Goal: Transaction & Acquisition: Purchase product/service

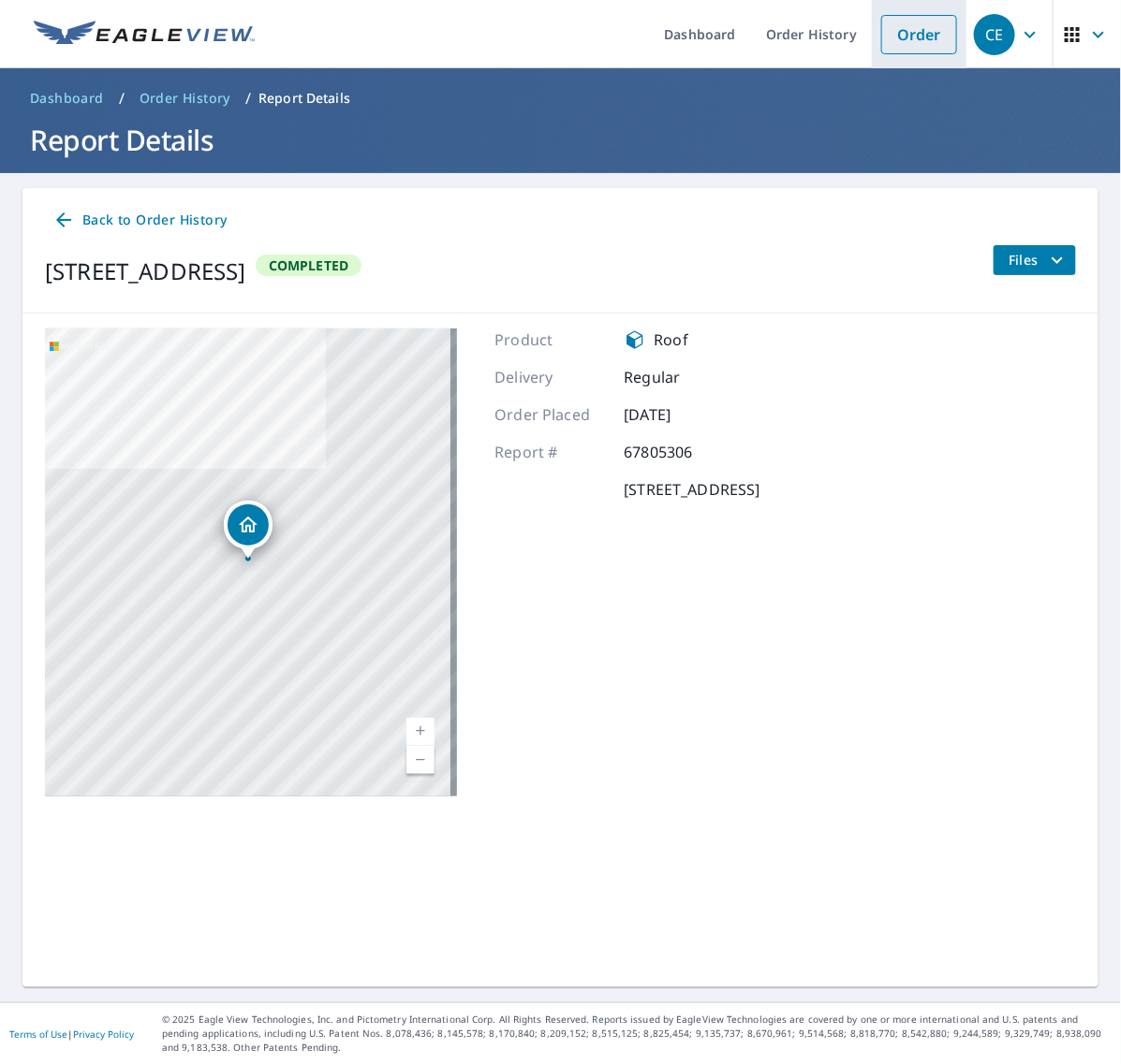
click at [881, 33] on link "Order" at bounding box center [919, 34] width 76 height 39
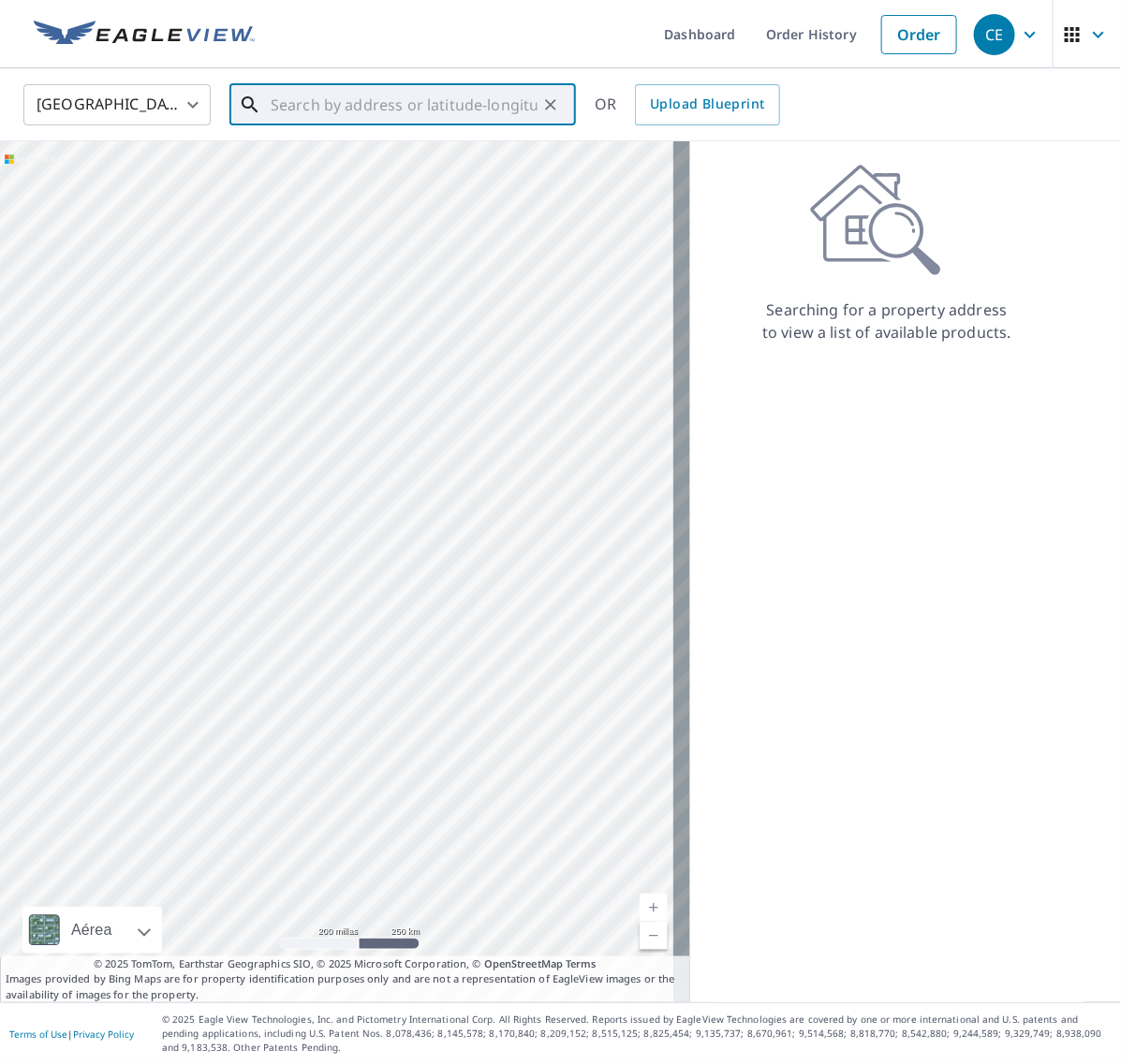
click at [368, 99] on input "text" at bounding box center [403, 105] width 267 height 53
paste input "[STREET_ADDRESS]"
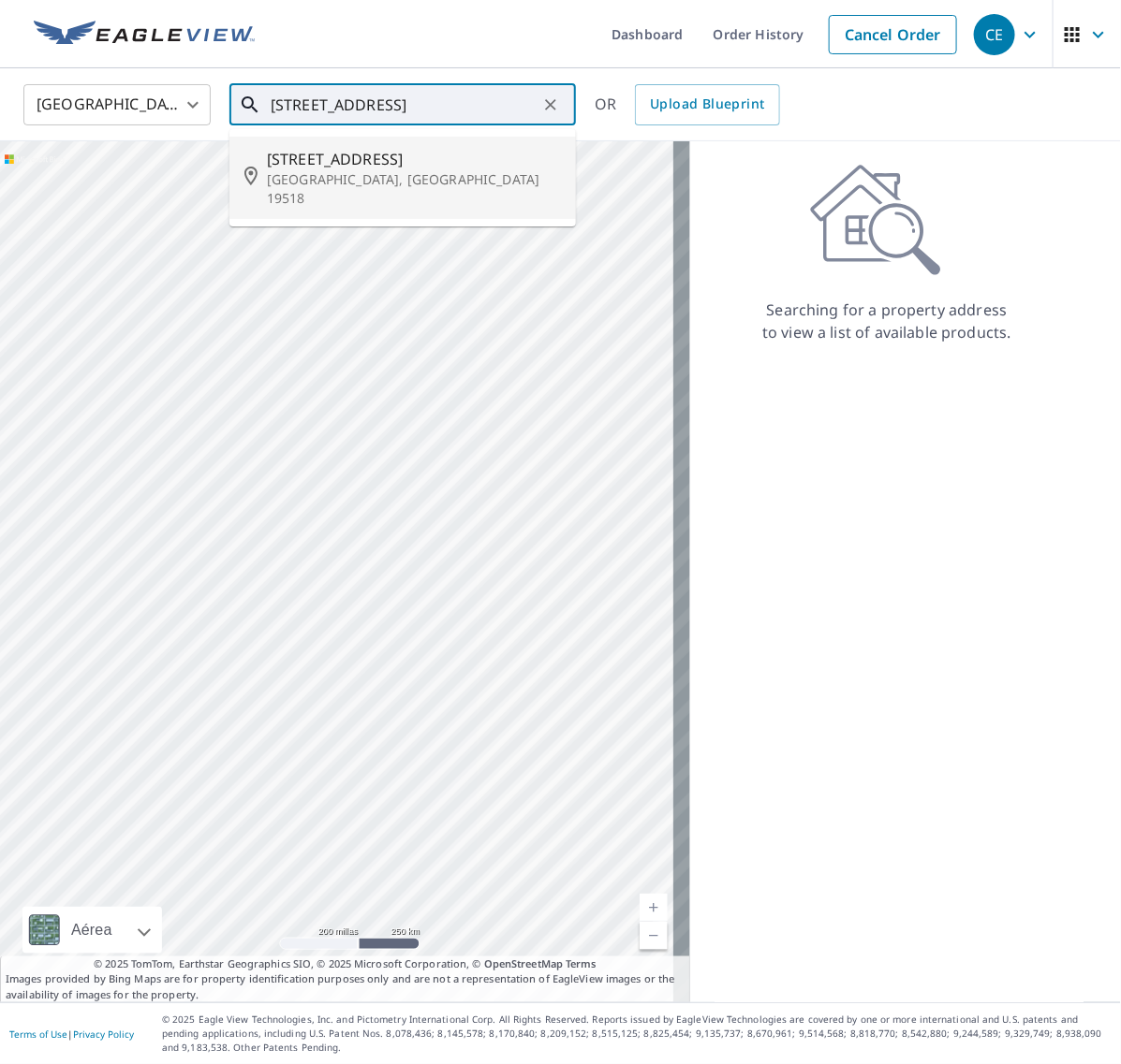
click at [339, 181] on p "[GEOGRAPHIC_DATA], [GEOGRAPHIC_DATA] 19518" at bounding box center [413, 188] width 294 height 37
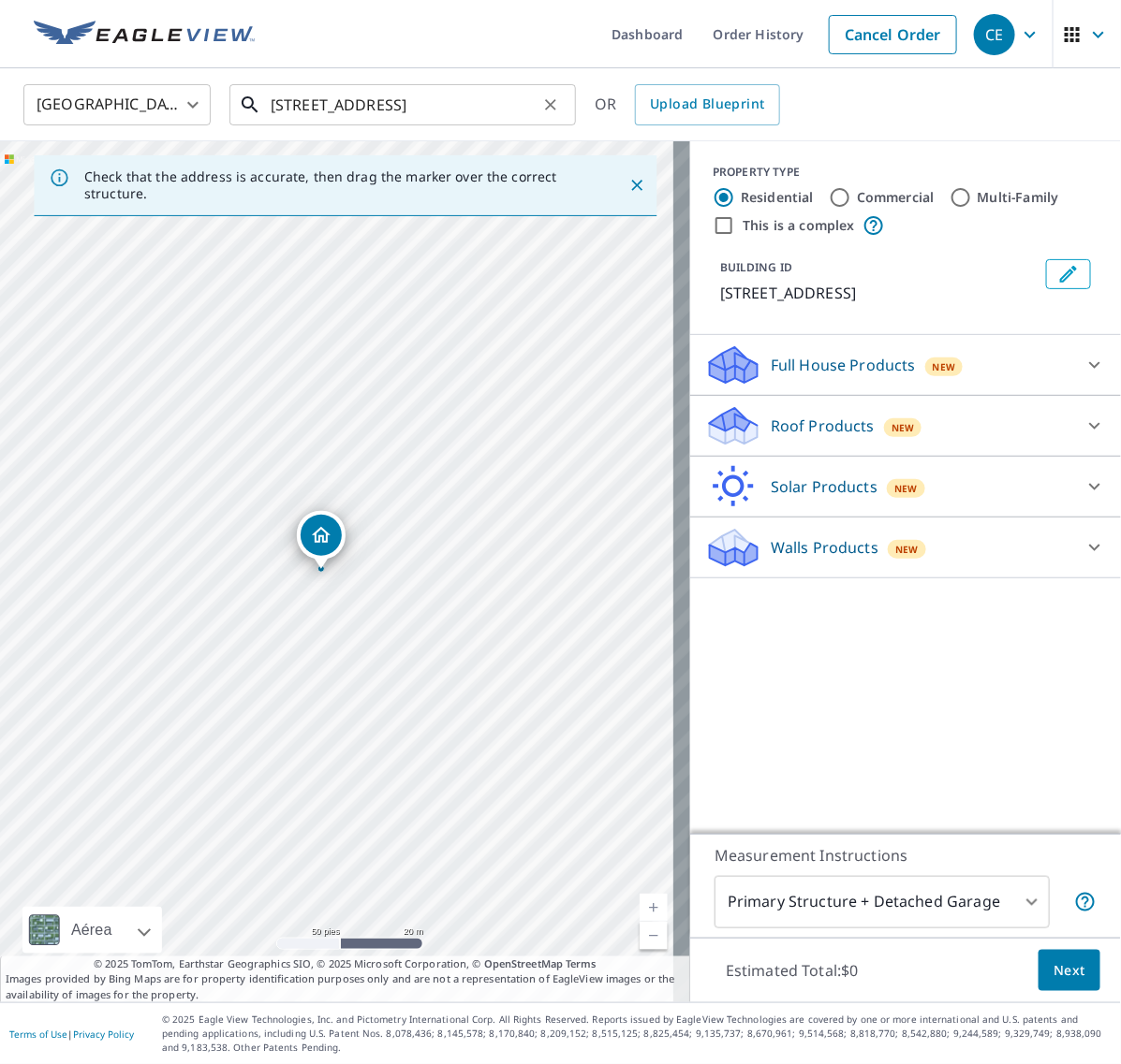
click at [396, 109] on input "[STREET_ADDRESS]" at bounding box center [403, 105] width 267 height 53
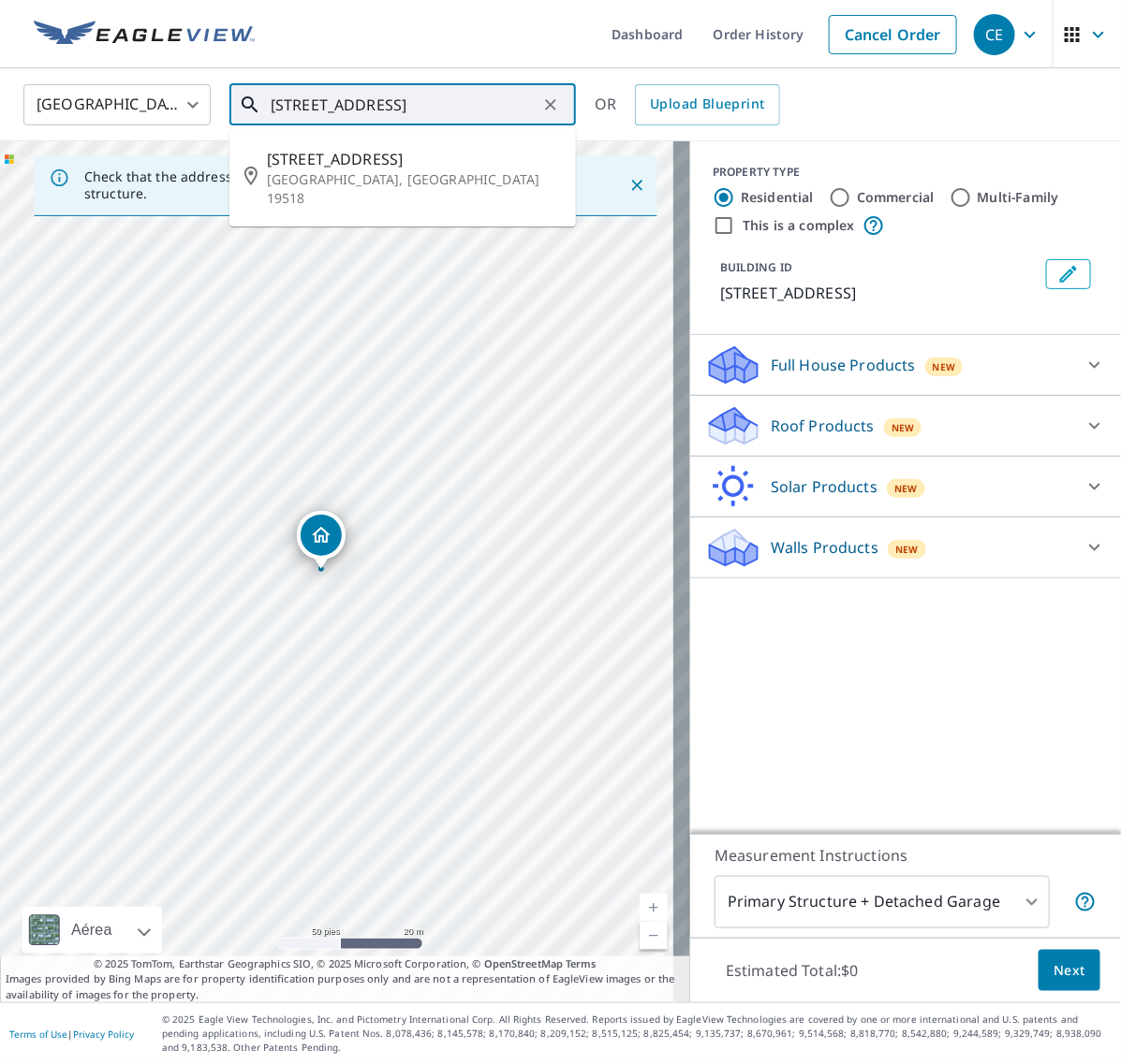
click at [396, 109] on input "[STREET_ADDRESS]" at bounding box center [403, 105] width 267 height 53
paste input "[STREET_ADDRESS][PERSON_NAME]"
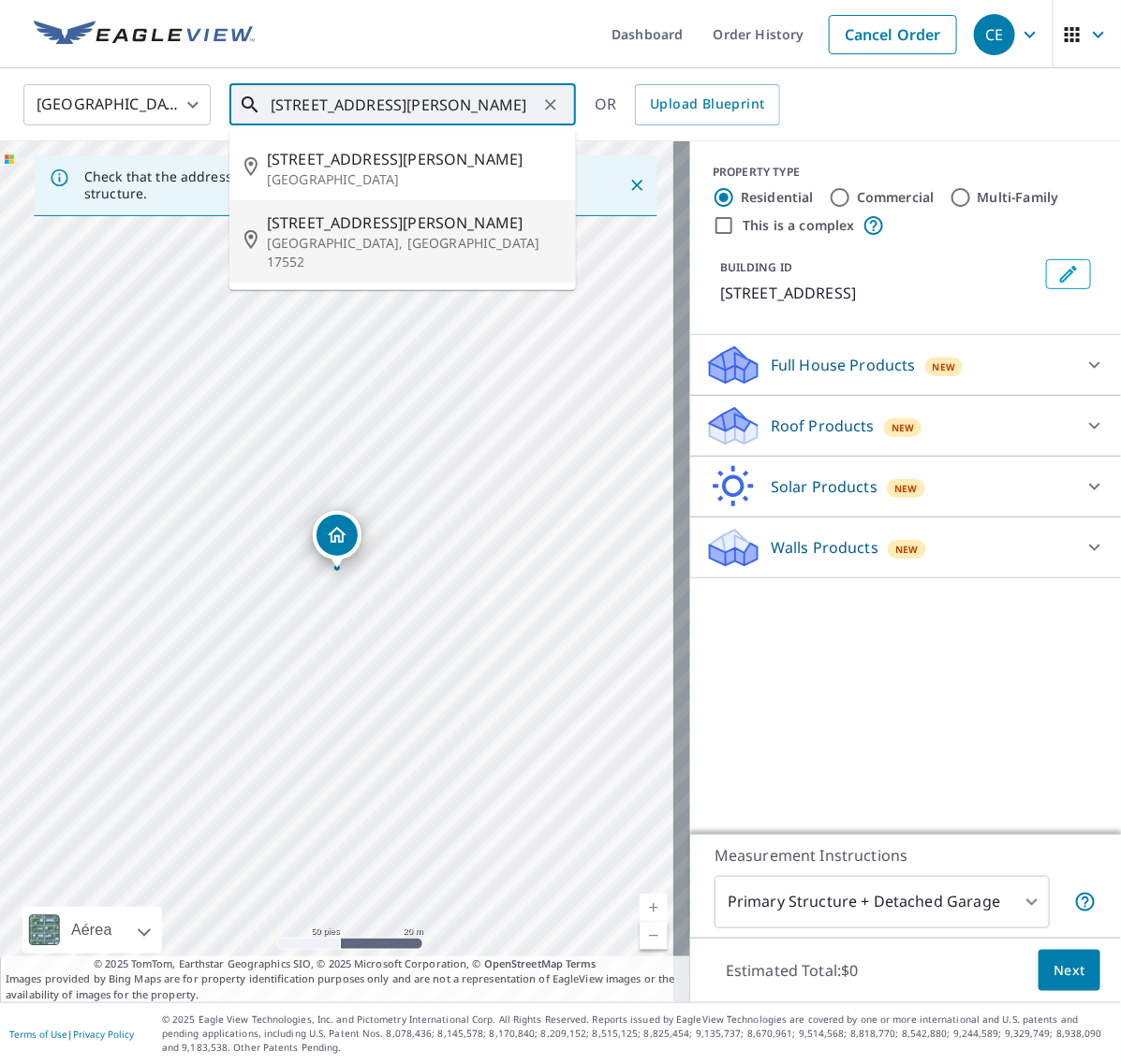
click at [403, 240] on p "[GEOGRAPHIC_DATA], [GEOGRAPHIC_DATA] 17552" at bounding box center [413, 253] width 294 height 37
type input "[STREET_ADDRESS][PERSON_NAME]"
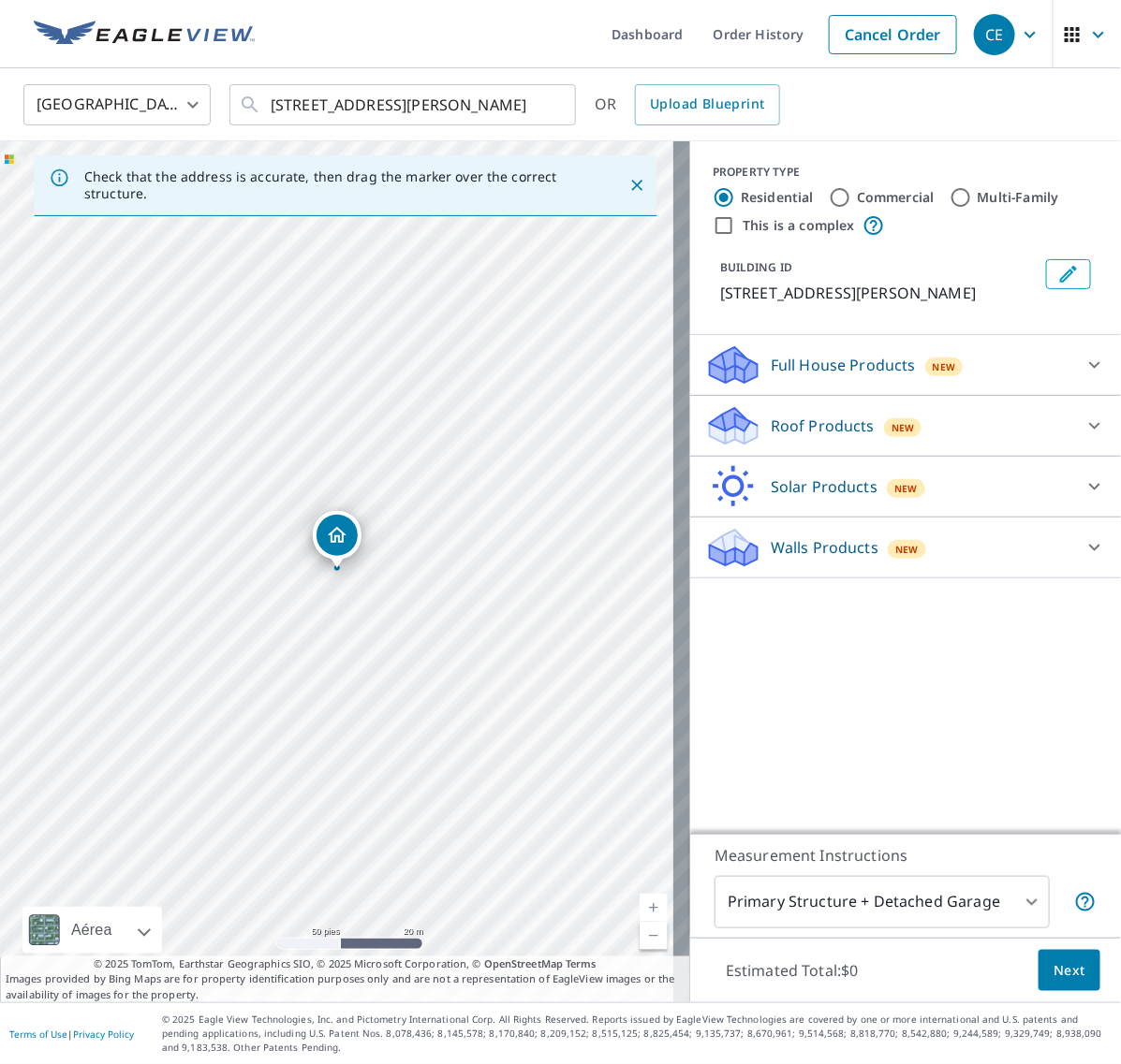
click at [1072, 424] on div at bounding box center [1095, 426] width 45 height 45
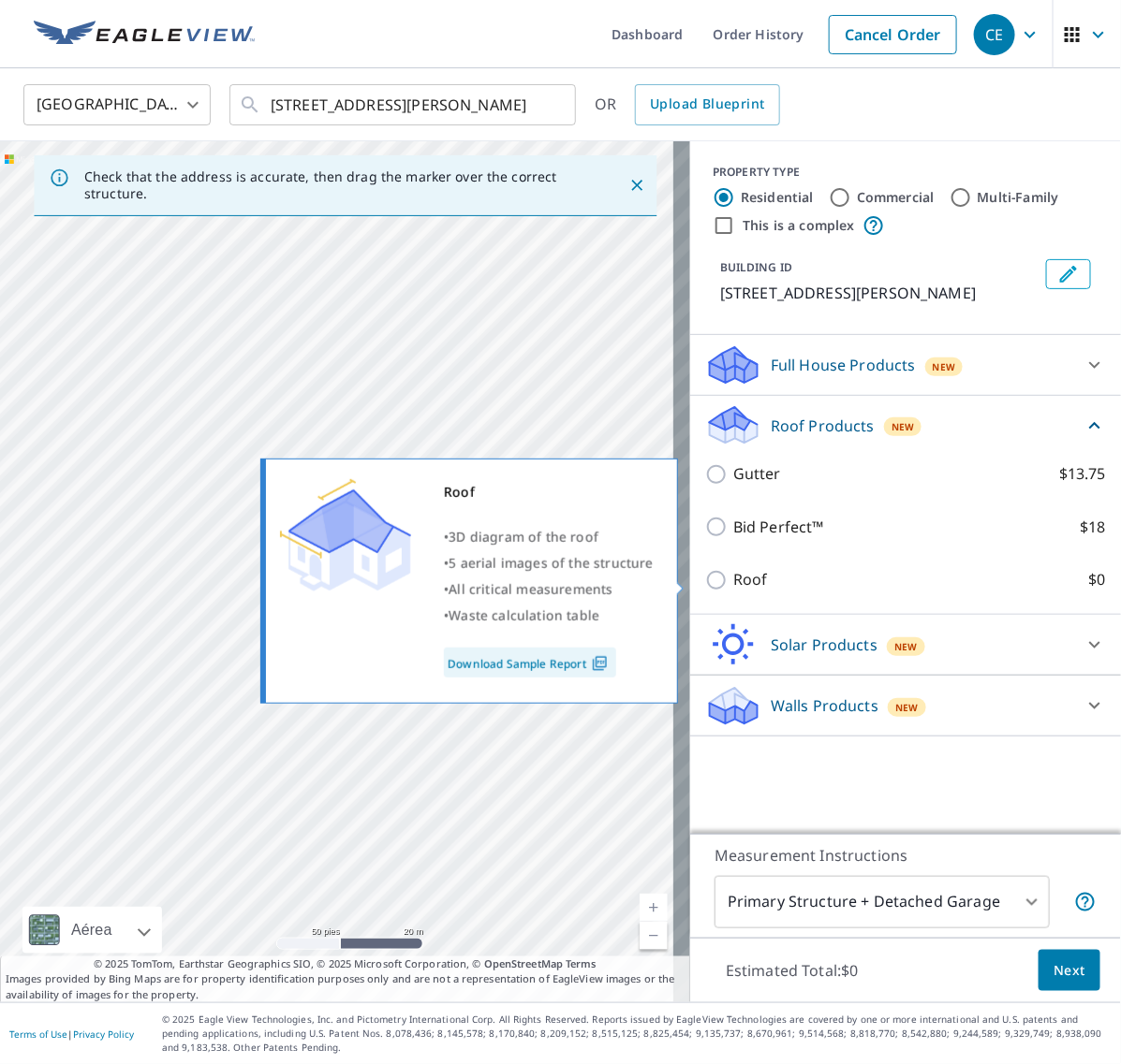
click at [705, 581] on input "Roof $0" at bounding box center [719, 580] width 28 height 22
checkbox input "true"
type input "3"
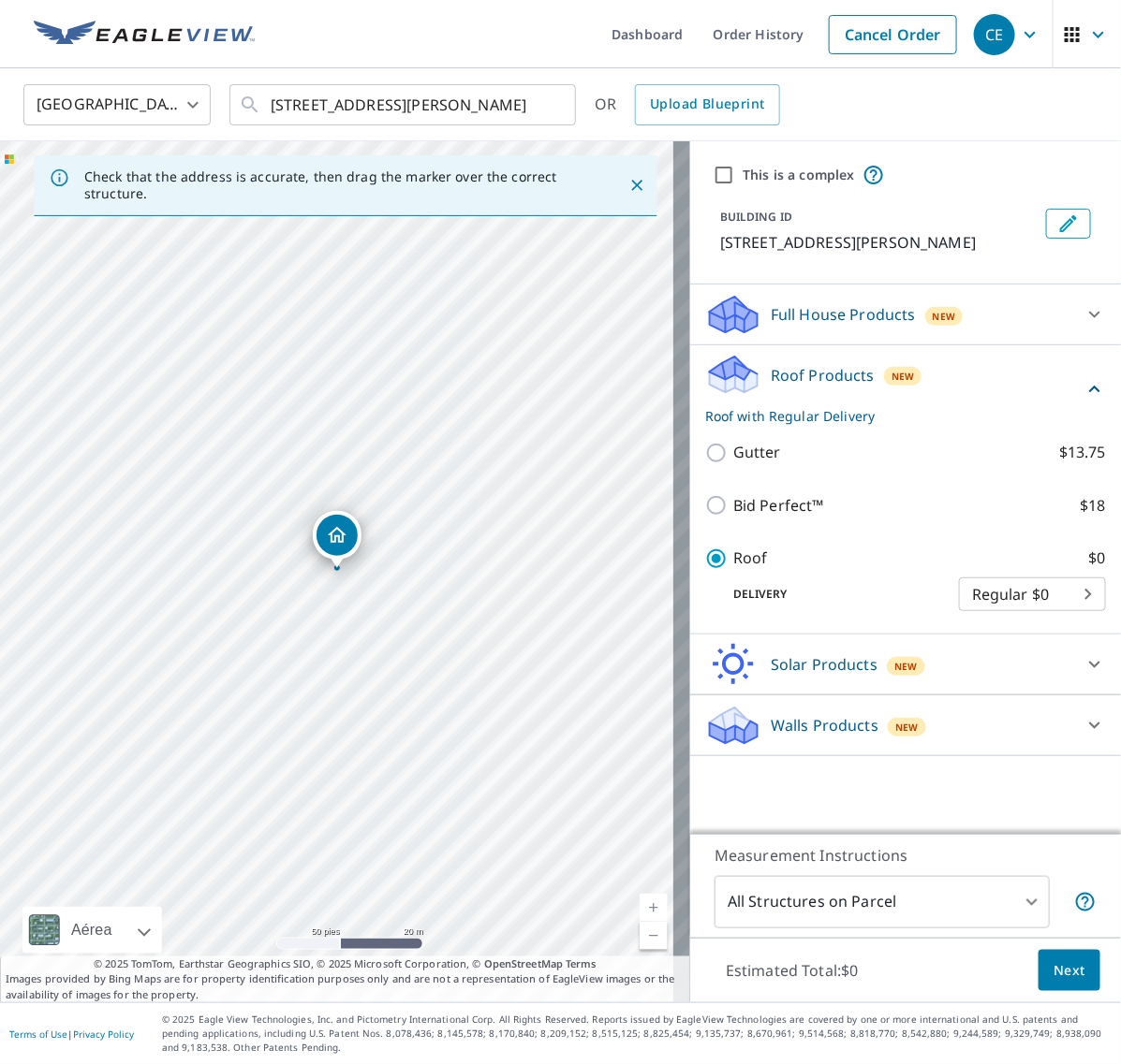
click at [1059, 978] on span "Next" at bounding box center [1069, 971] width 32 height 23
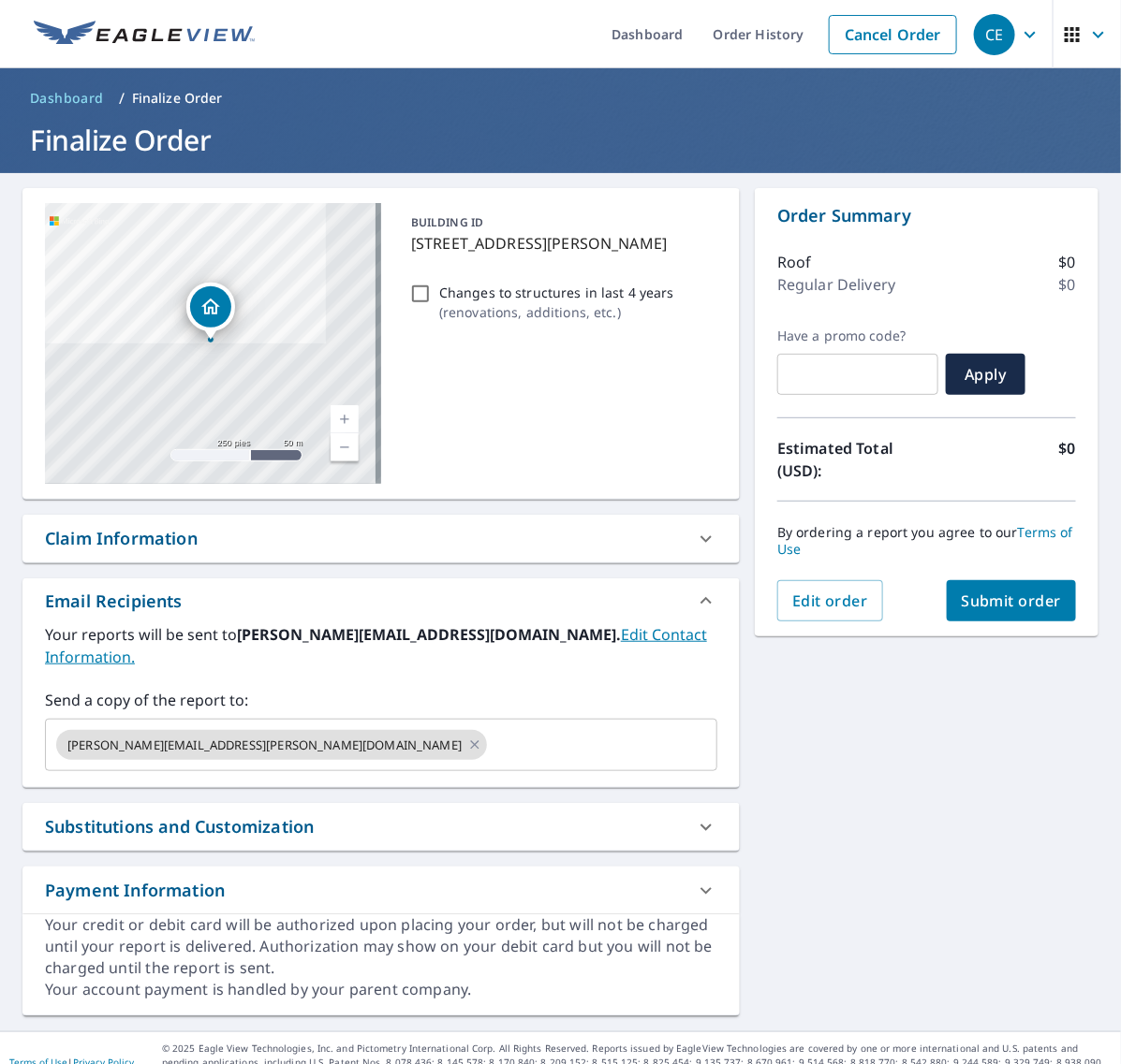
click at [999, 596] on span "Submit order" at bounding box center [1012, 600] width 101 height 20
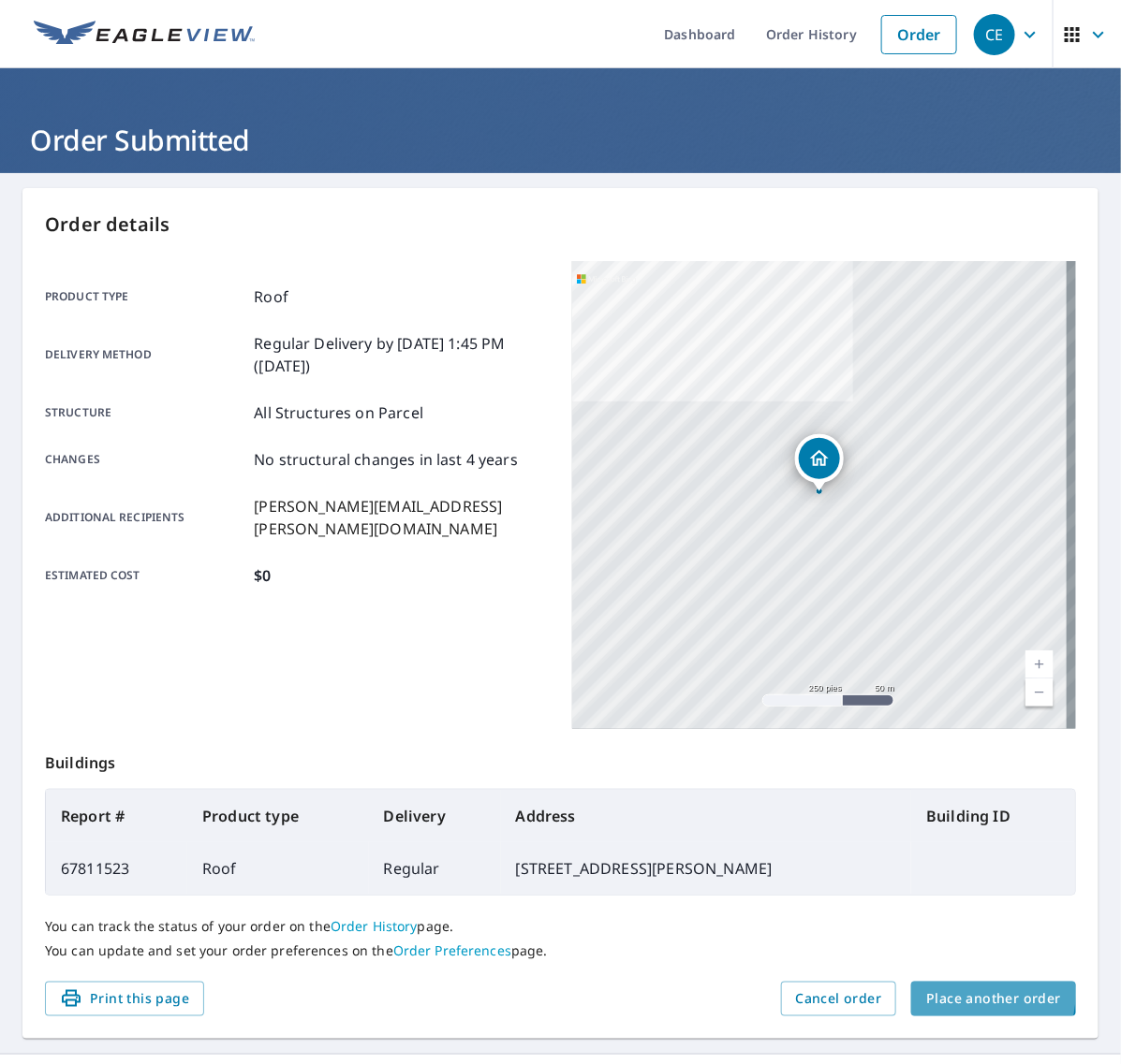
click at [962, 995] on span "Place another order" at bounding box center [993, 999] width 135 height 23
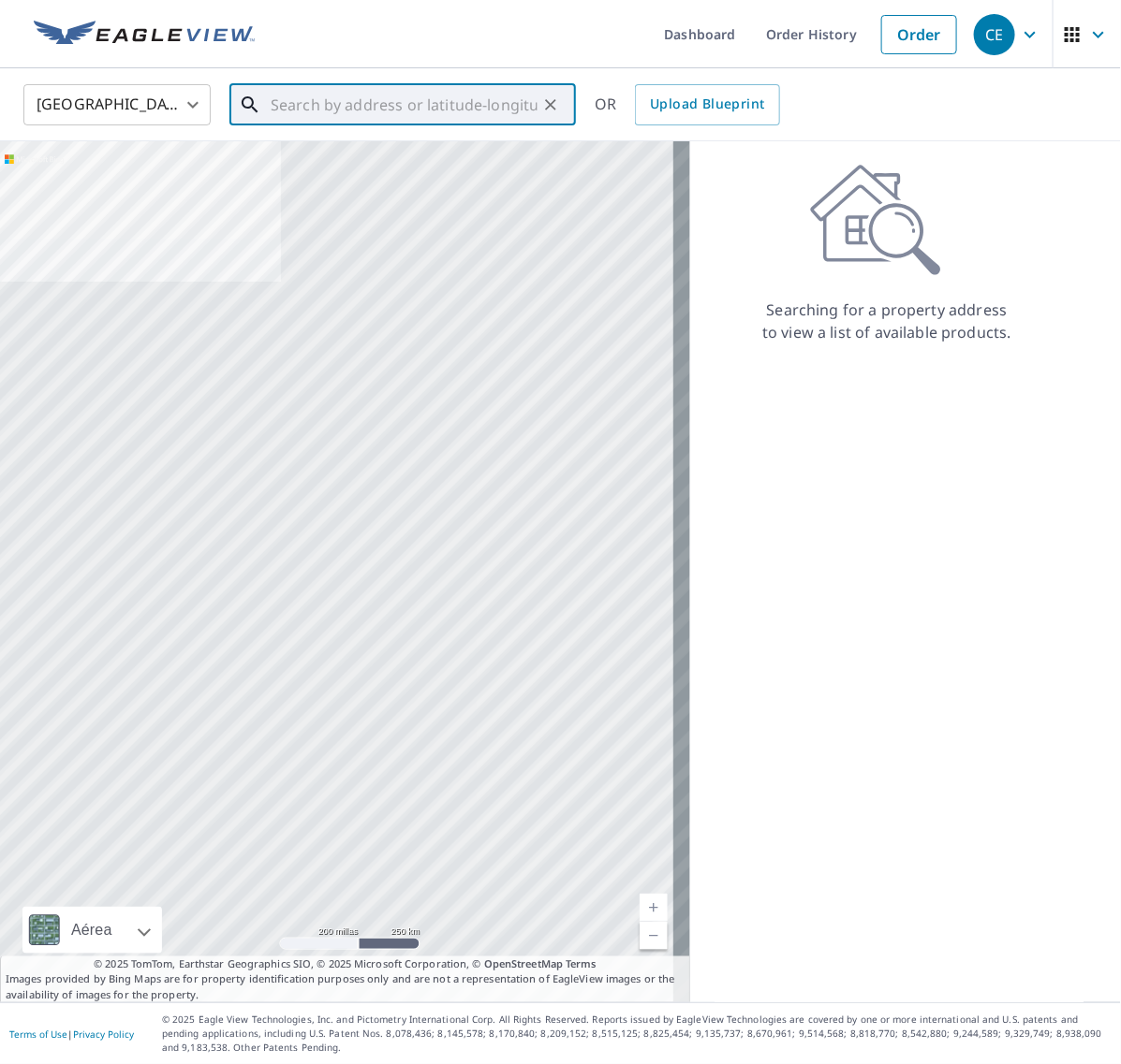
click at [440, 108] on input "text" at bounding box center [403, 105] width 267 height 53
paste input "[STREET_ADDRESS]"
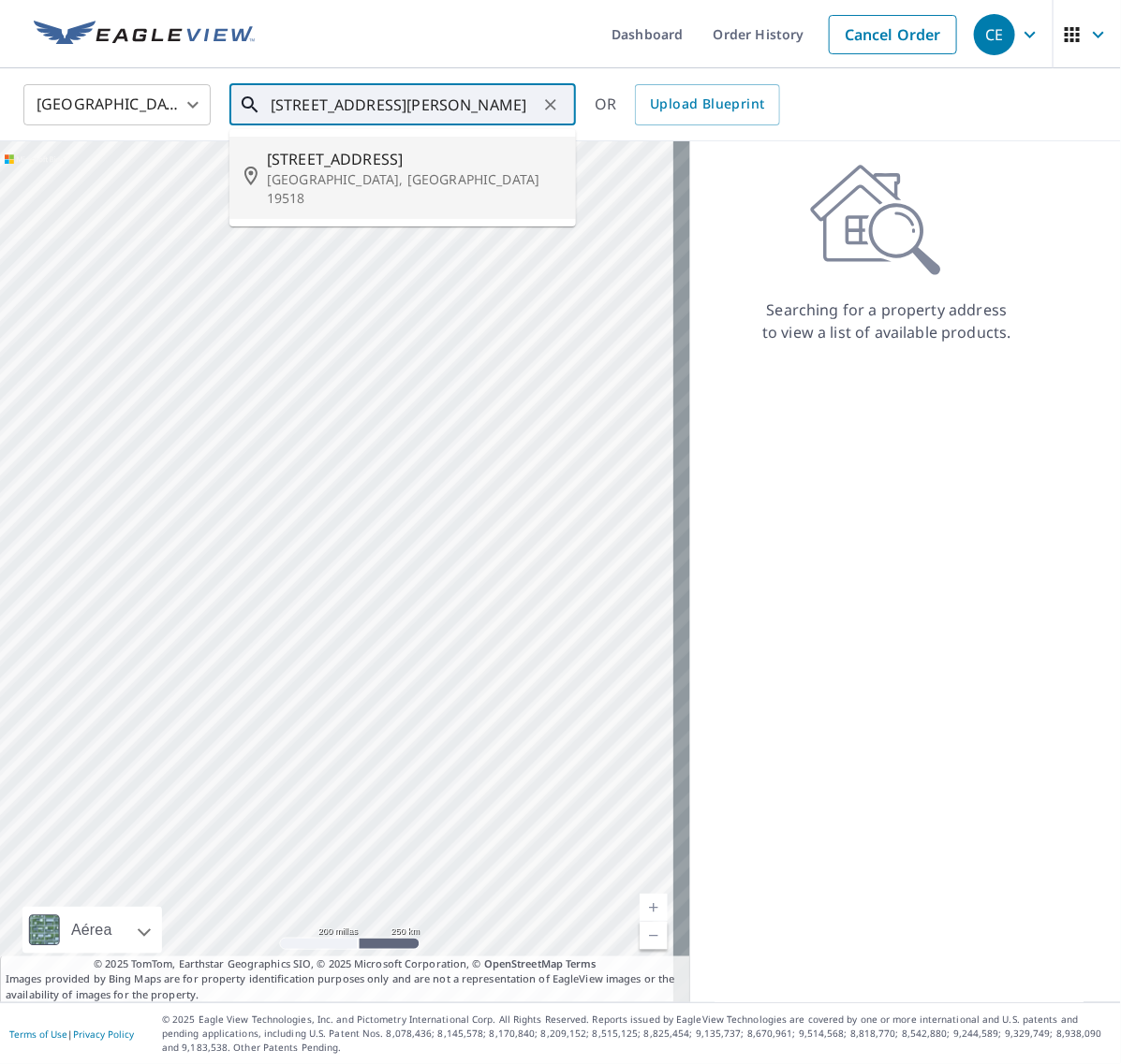
click at [375, 167] on span "[STREET_ADDRESS]" at bounding box center [413, 158] width 294 height 22
type input "[STREET_ADDRESS]"
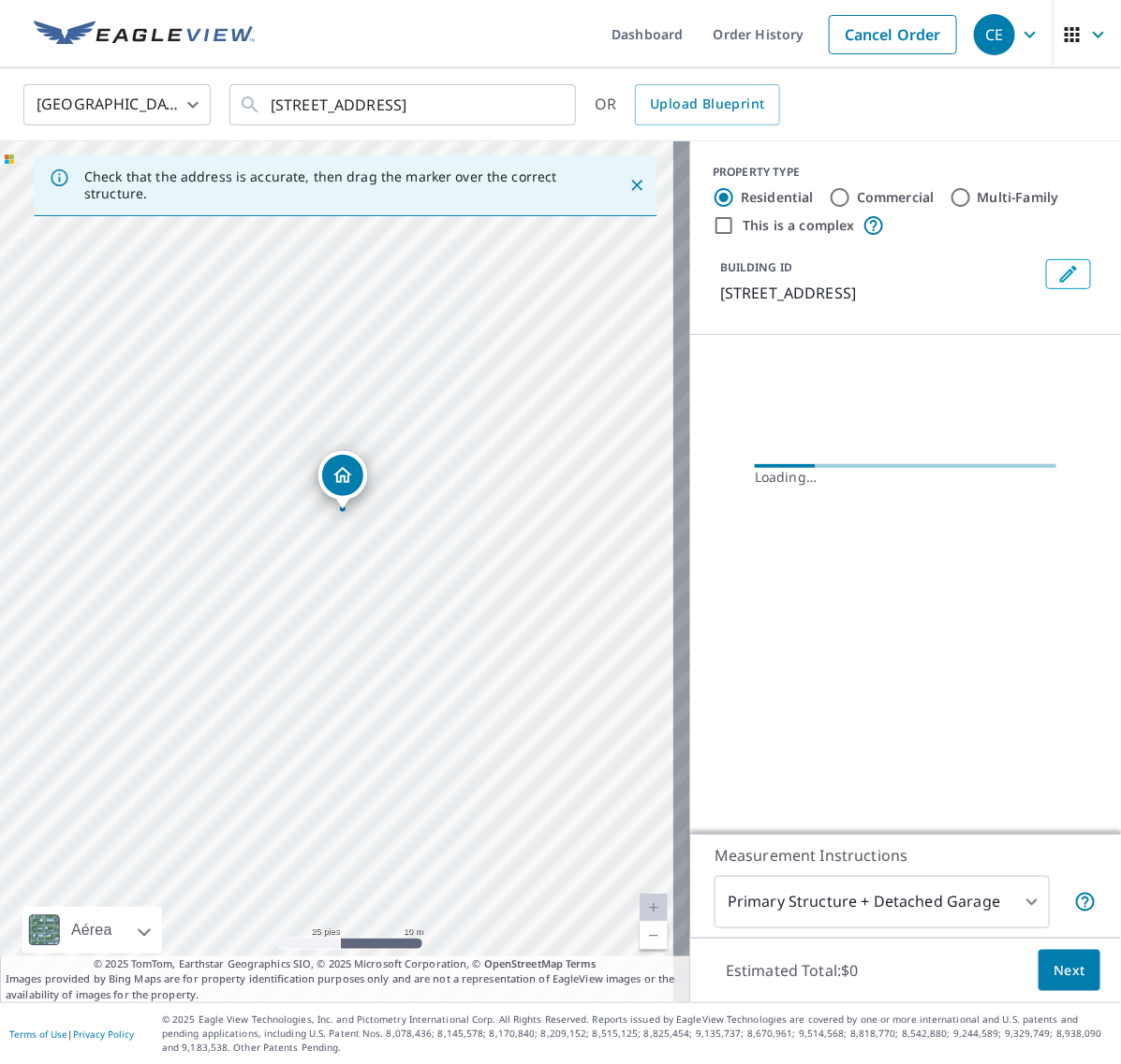
drag, startPoint x: 482, startPoint y: 688, endPoint x: 394, endPoint y: 576, distance: 142.4
click at [394, 576] on div "[STREET_ADDRESS]" at bounding box center [345, 572] width 690 height 861
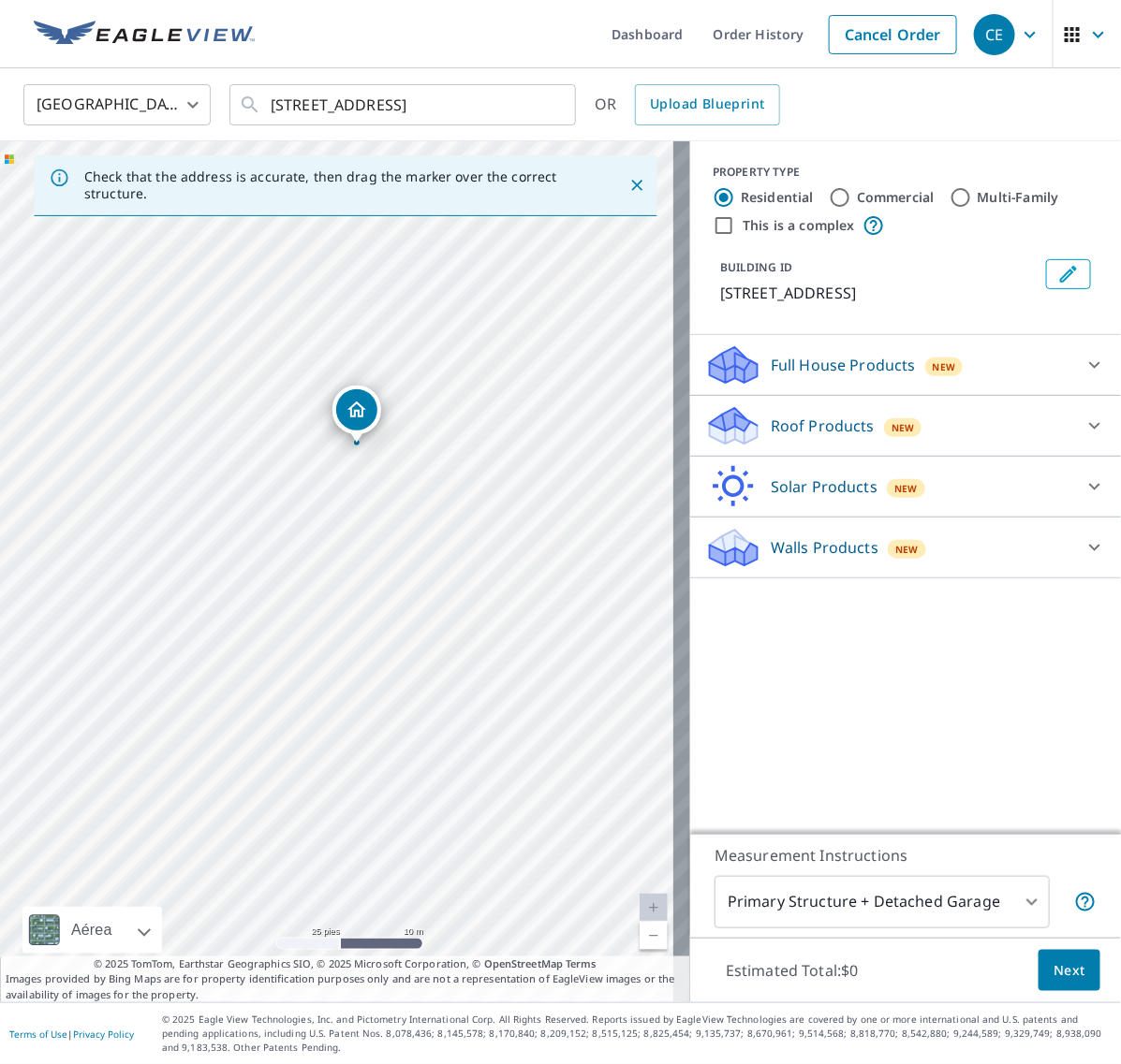
drag, startPoint x: 376, startPoint y: 670, endPoint x: 396, endPoint y: 545, distance: 126.6
click at [396, 545] on div "[STREET_ADDRESS]" at bounding box center [345, 572] width 690 height 861
click at [1083, 422] on icon at bounding box center [1094, 426] width 22 height 22
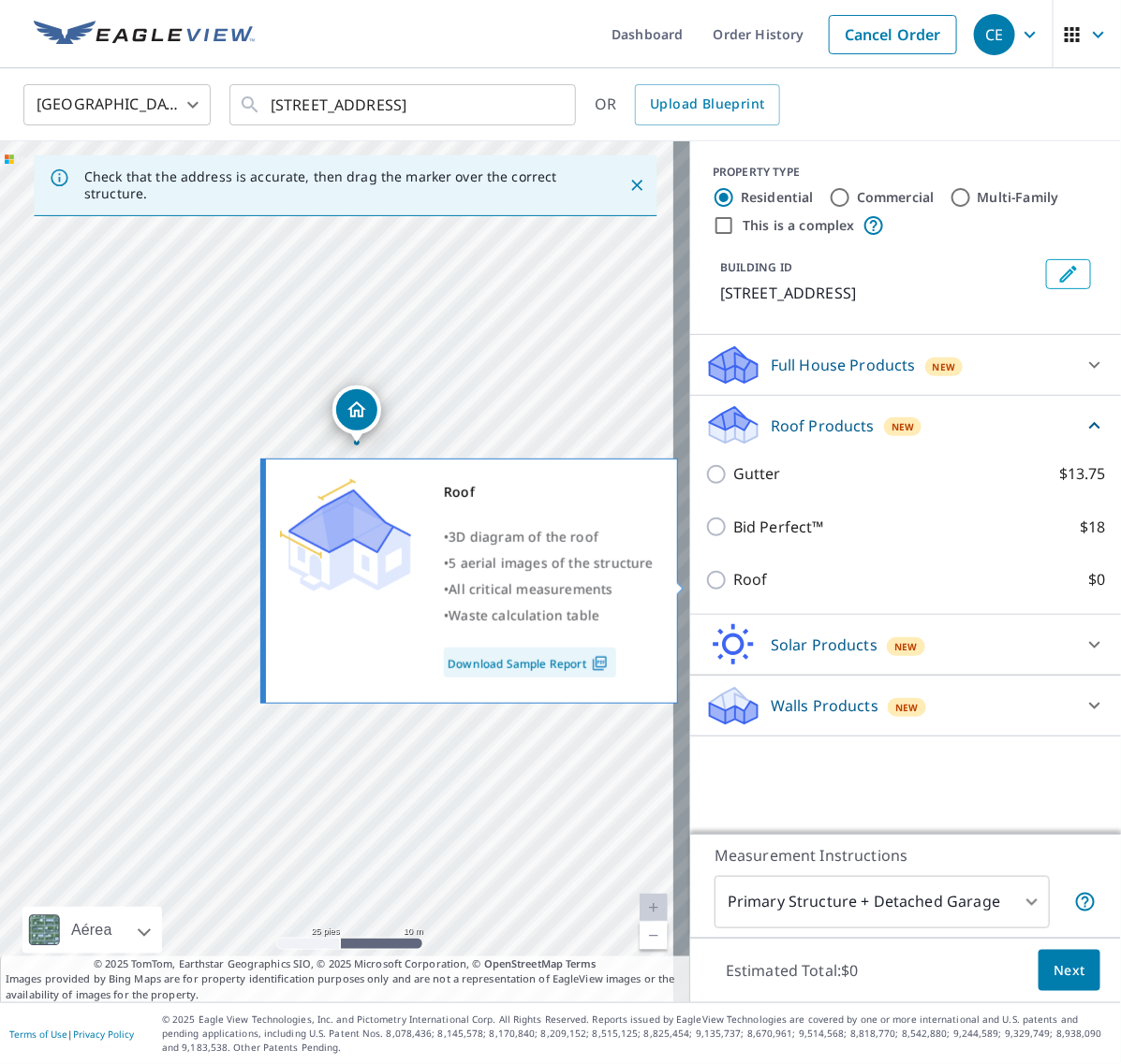
click at [705, 582] on input "Roof $0" at bounding box center [719, 580] width 28 height 22
checkbox input "true"
type input "3"
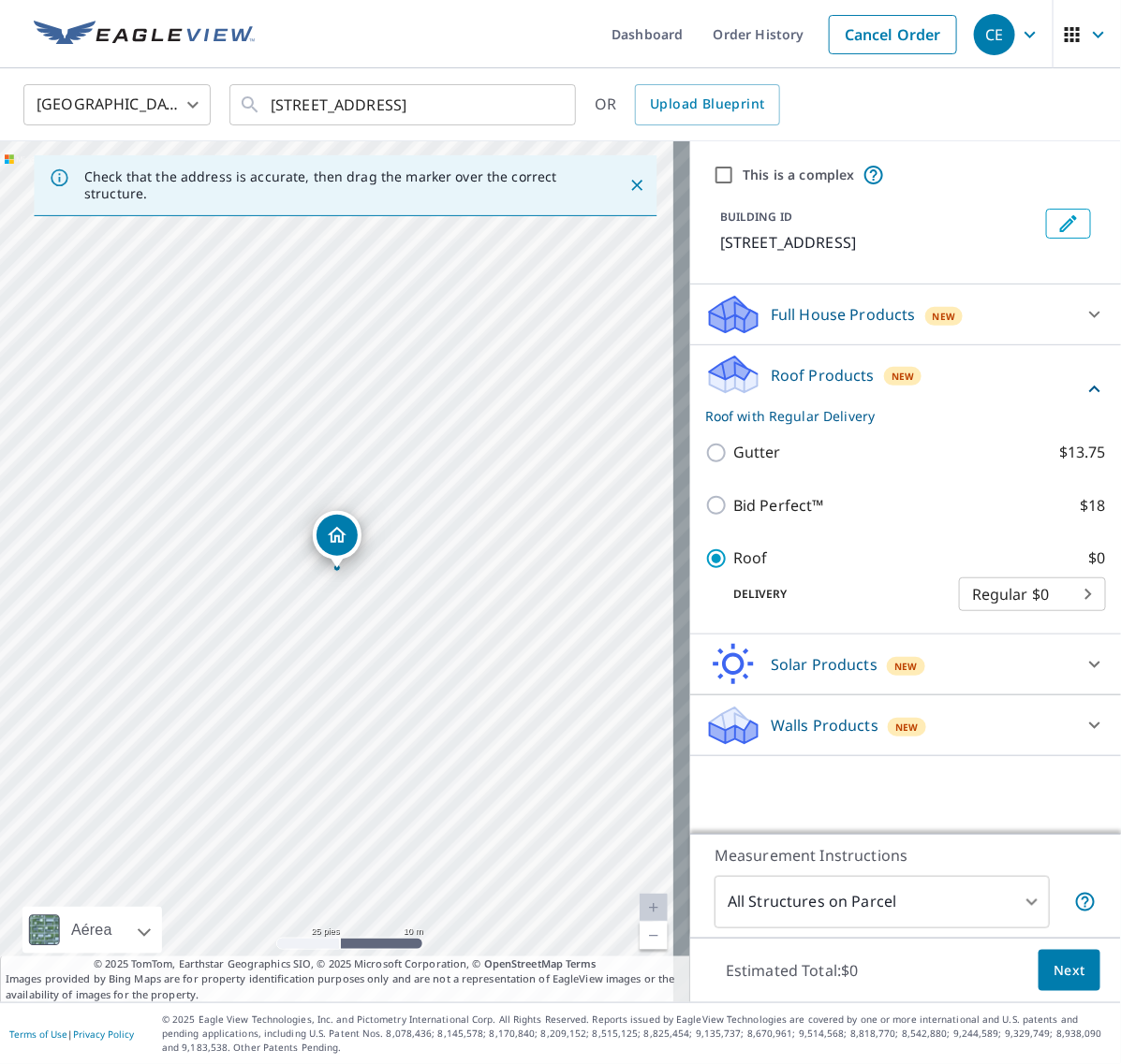
click at [1055, 962] on span "Next" at bounding box center [1069, 971] width 32 height 23
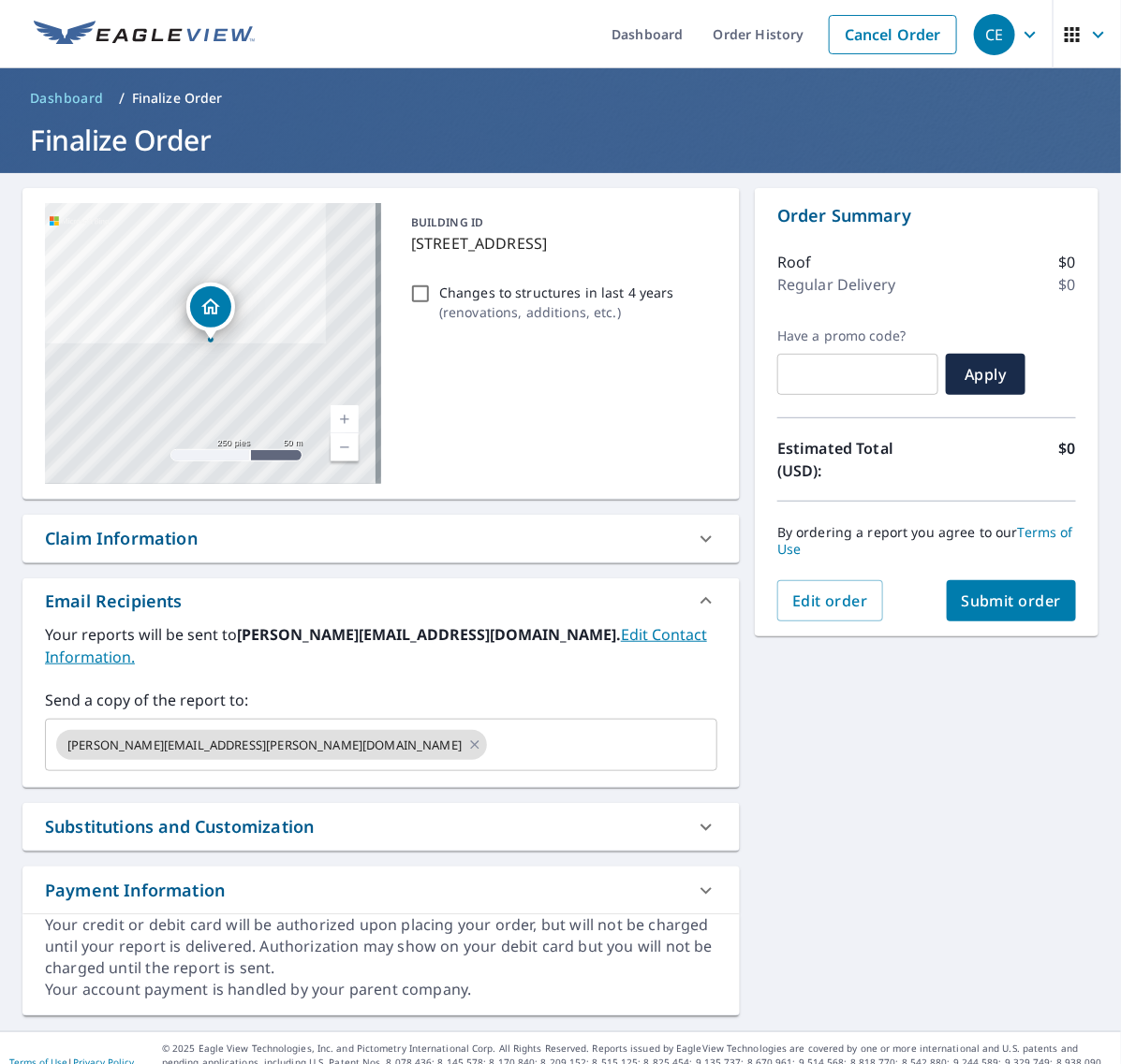
click at [979, 582] on button "Submit order" at bounding box center [1011, 600] width 130 height 41
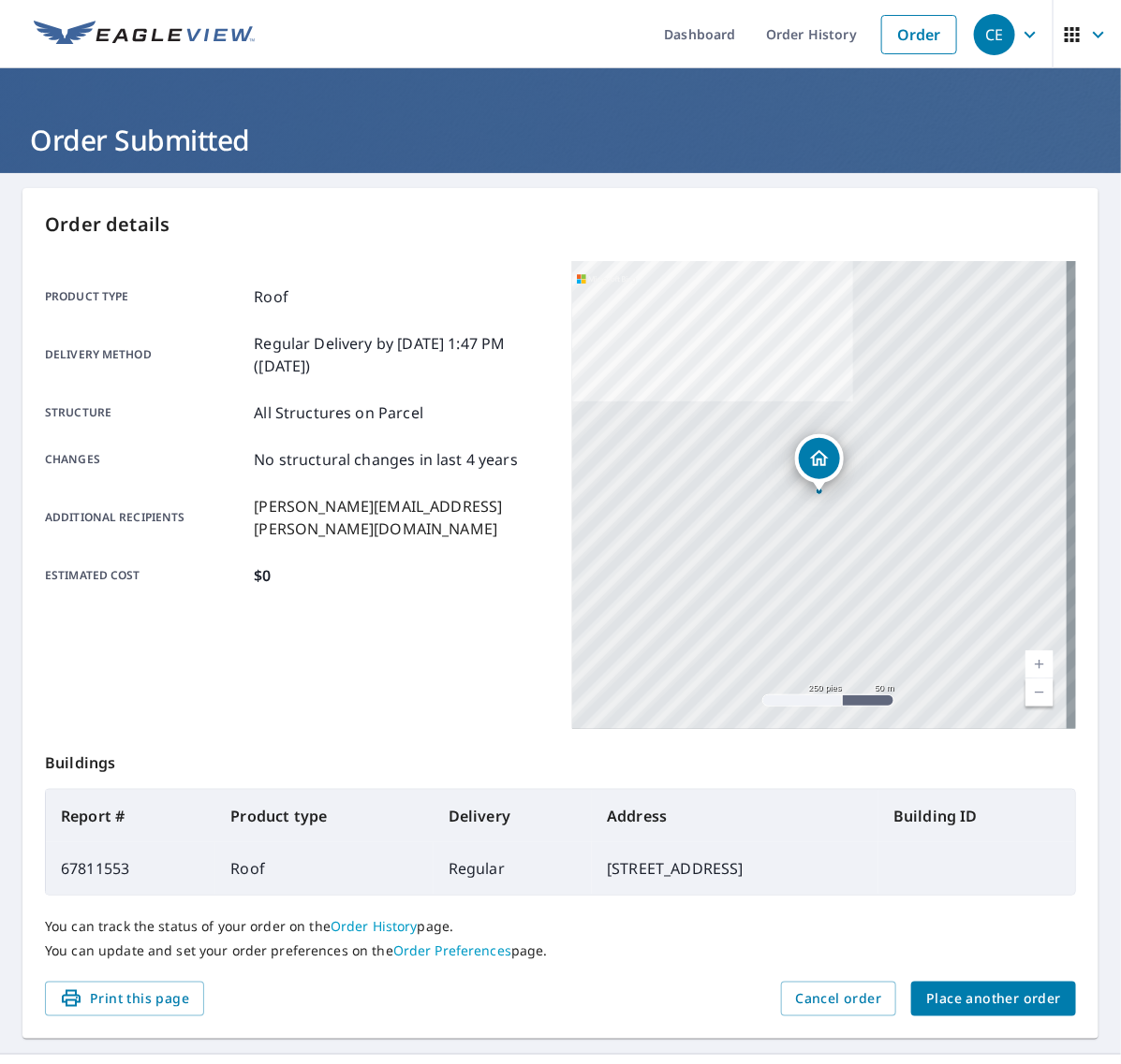
click at [965, 999] on span "Place another order" at bounding box center [993, 999] width 135 height 23
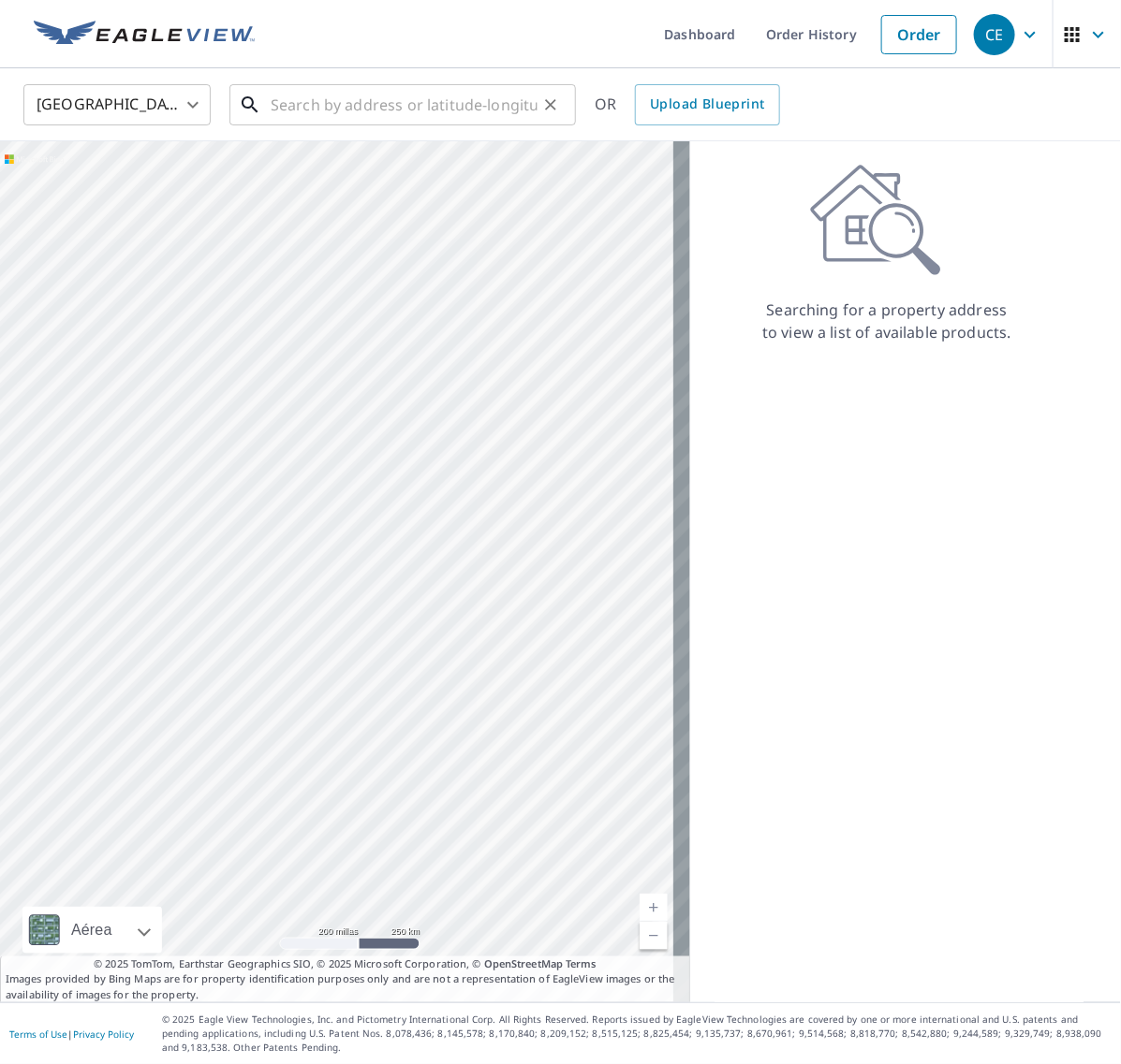
click at [348, 102] on input "text" at bounding box center [403, 105] width 267 height 53
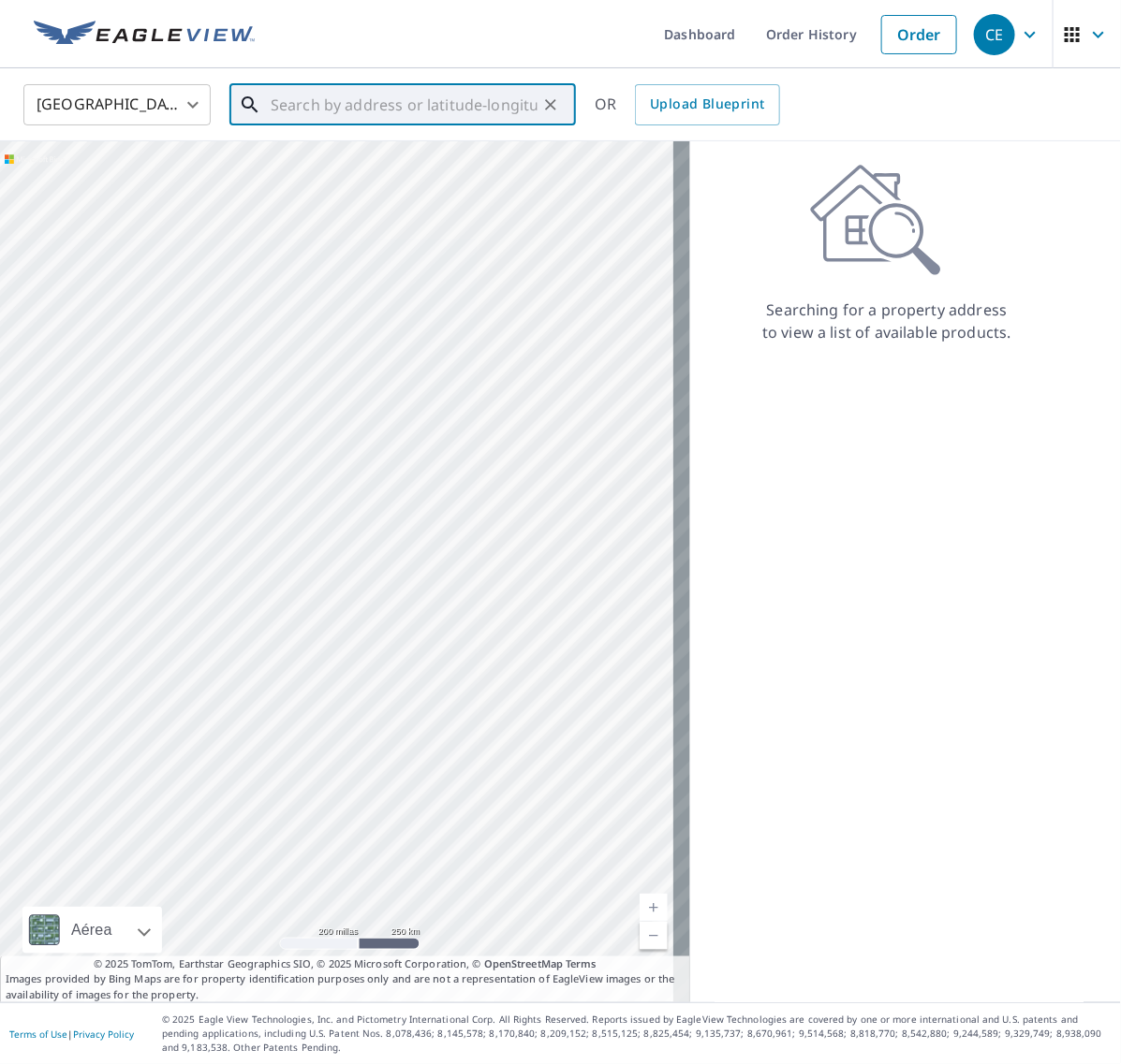
paste input "[STREET_ADDRESS]"
click at [379, 165] on span "[STREET_ADDRESS]" at bounding box center [413, 158] width 294 height 22
type input "[STREET_ADDRESS]"
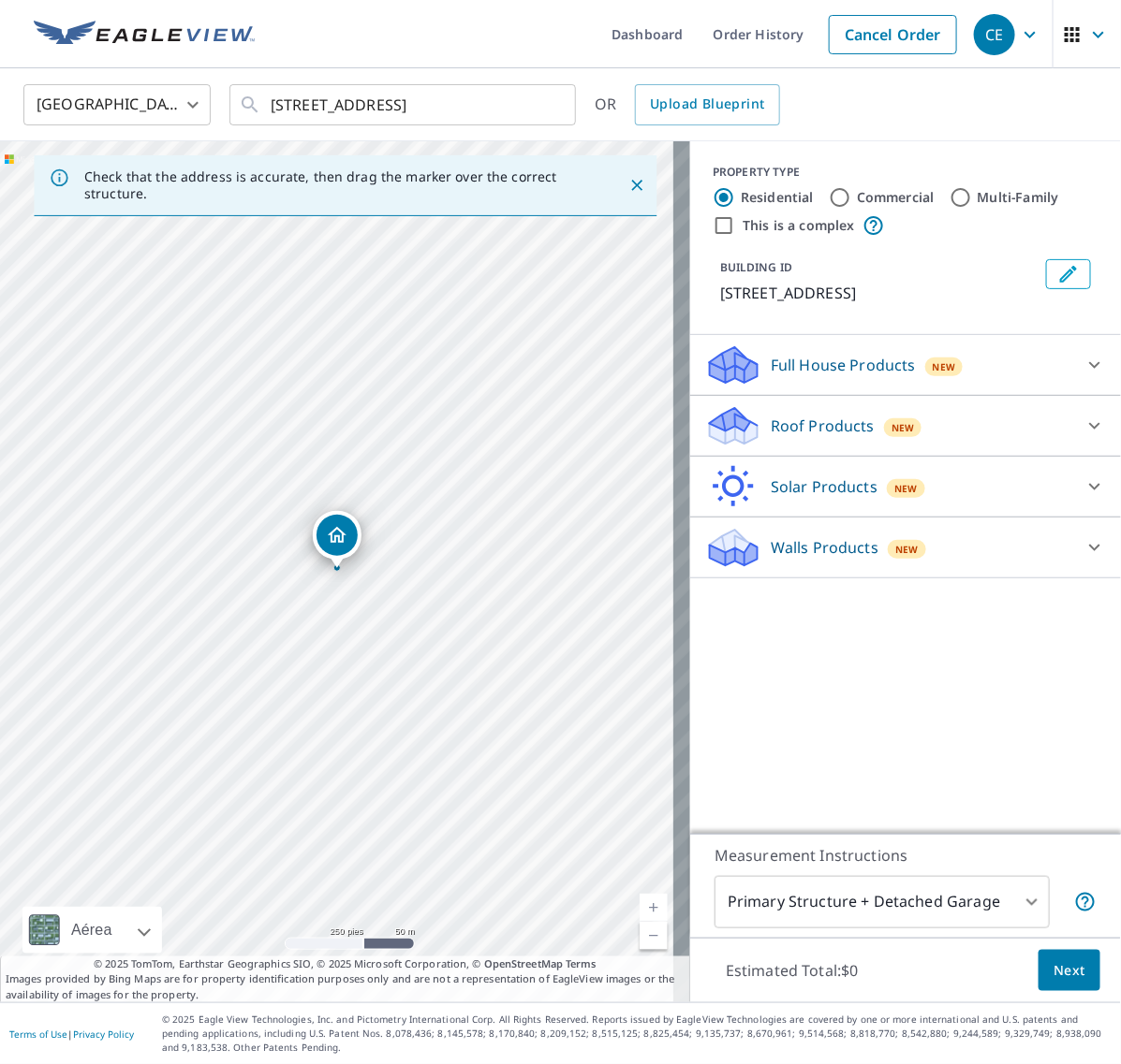
click at [1083, 430] on icon at bounding box center [1094, 426] width 22 height 22
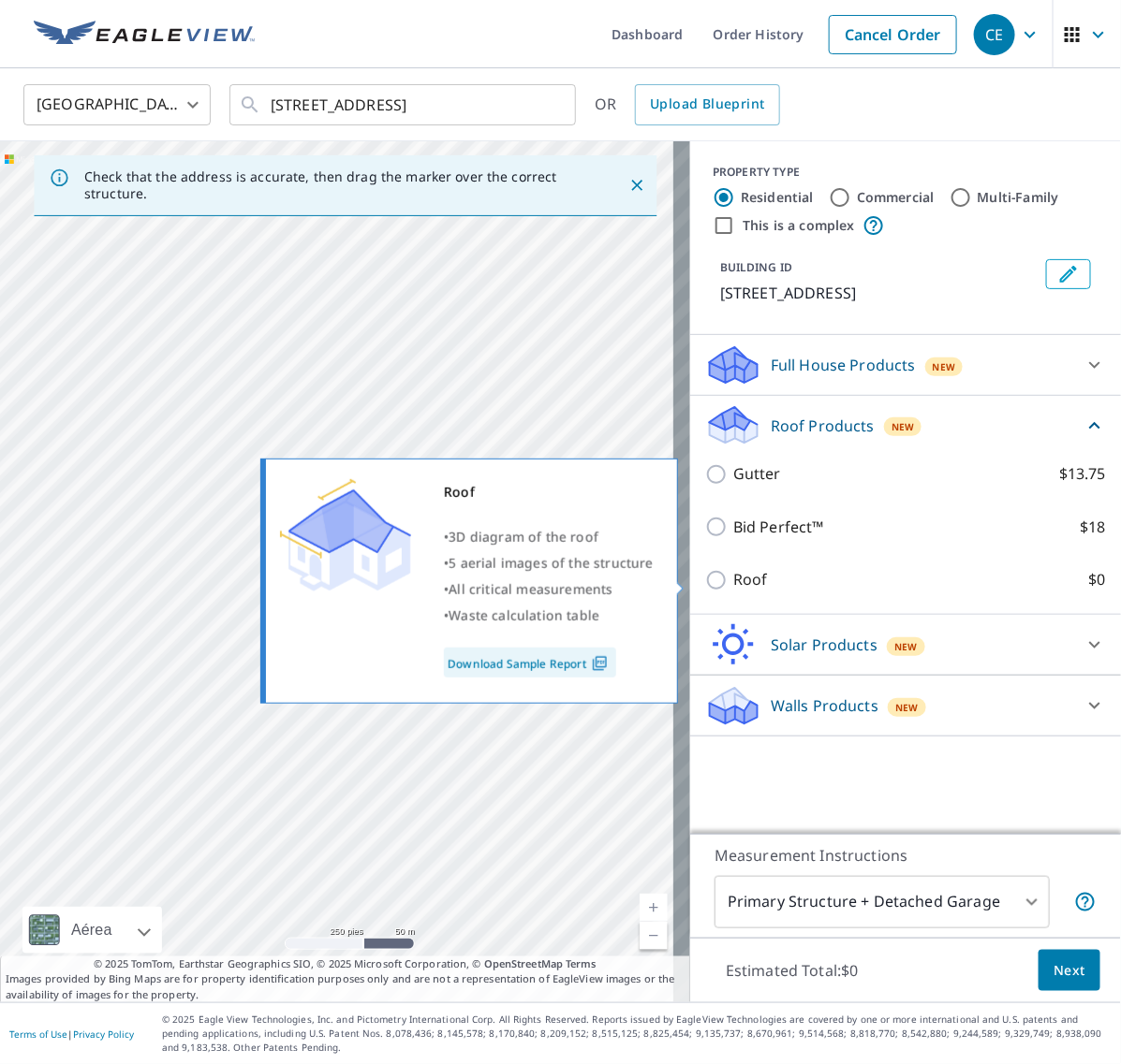
click at [705, 587] on input "Roof $0" at bounding box center [719, 580] width 28 height 22
checkbox input "true"
type input "3"
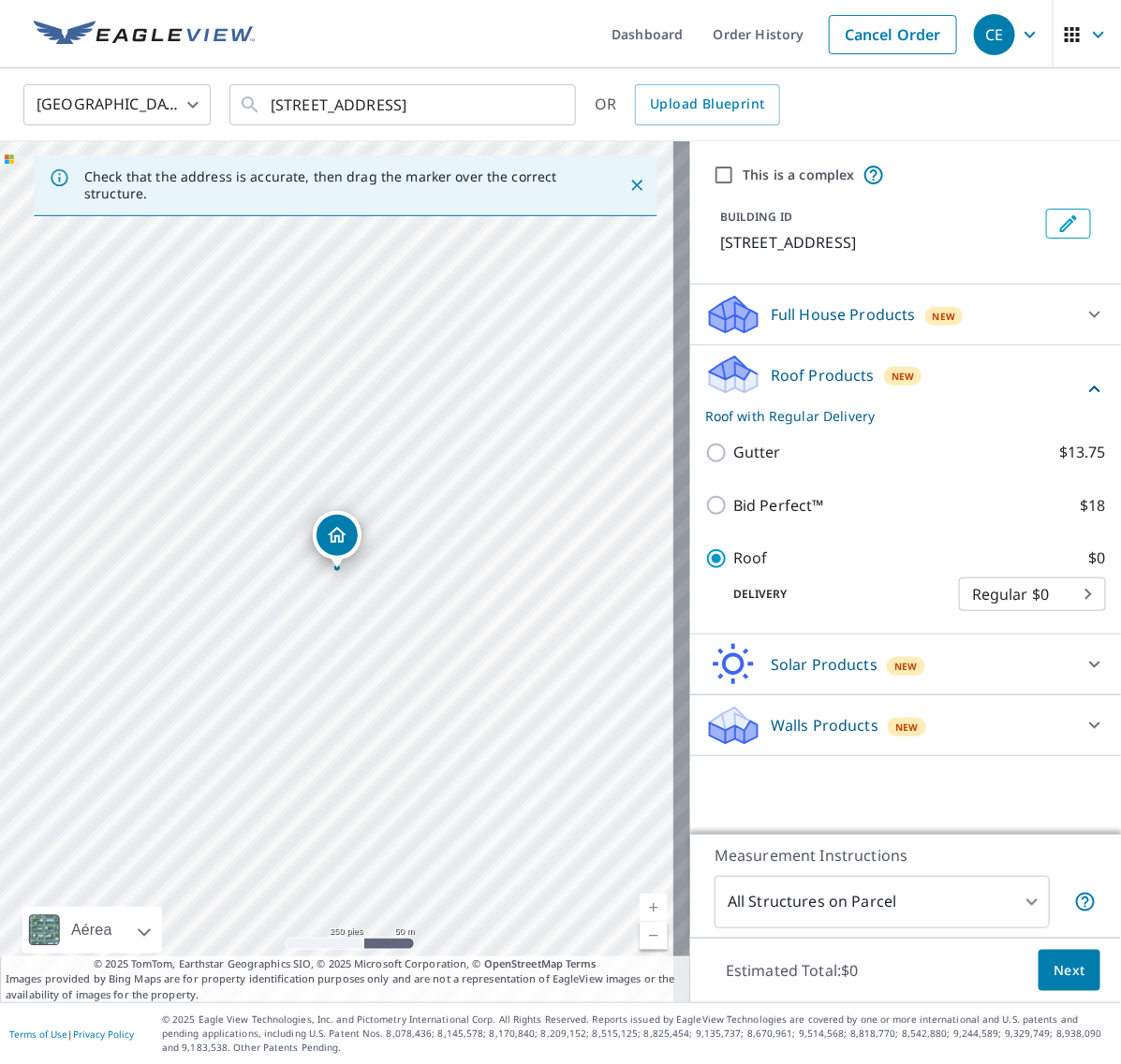
click at [1054, 962] on span "Next" at bounding box center [1069, 971] width 32 height 23
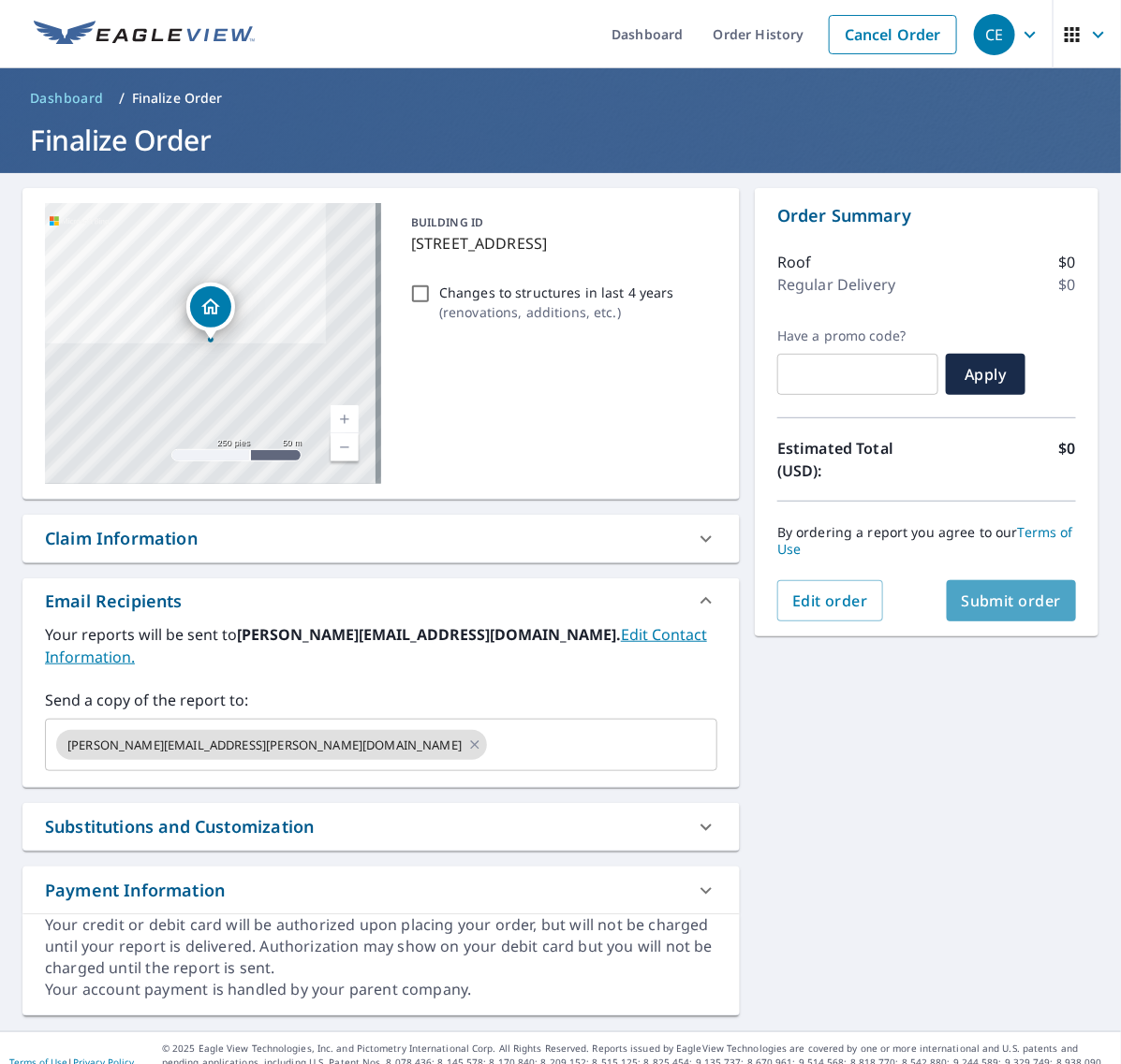
click at [998, 613] on button "Submit order" at bounding box center [1011, 600] width 130 height 41
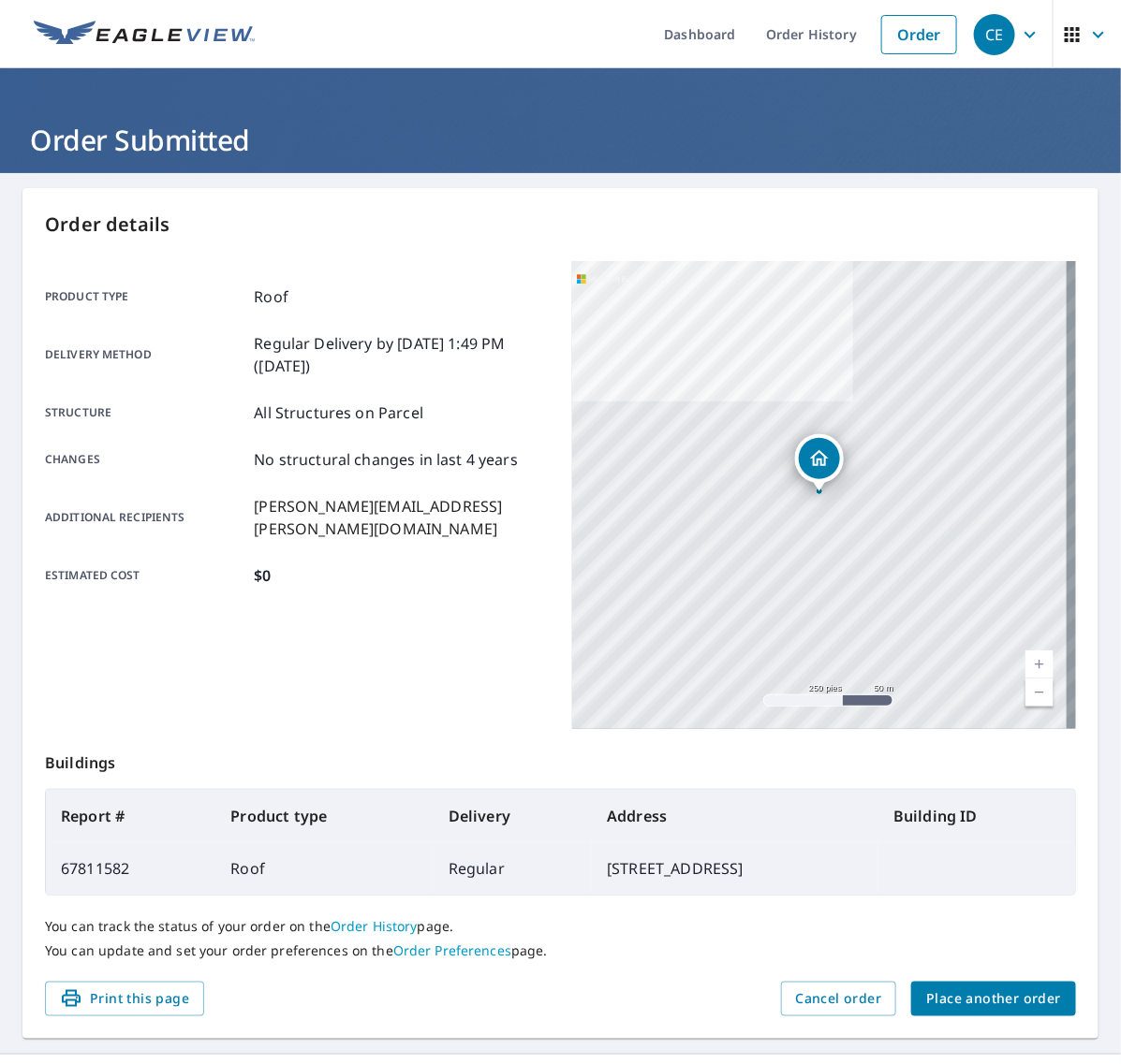
click at [1021, 1008] on span "Place another order" at bounding box center [993, 999] width 135 height 23
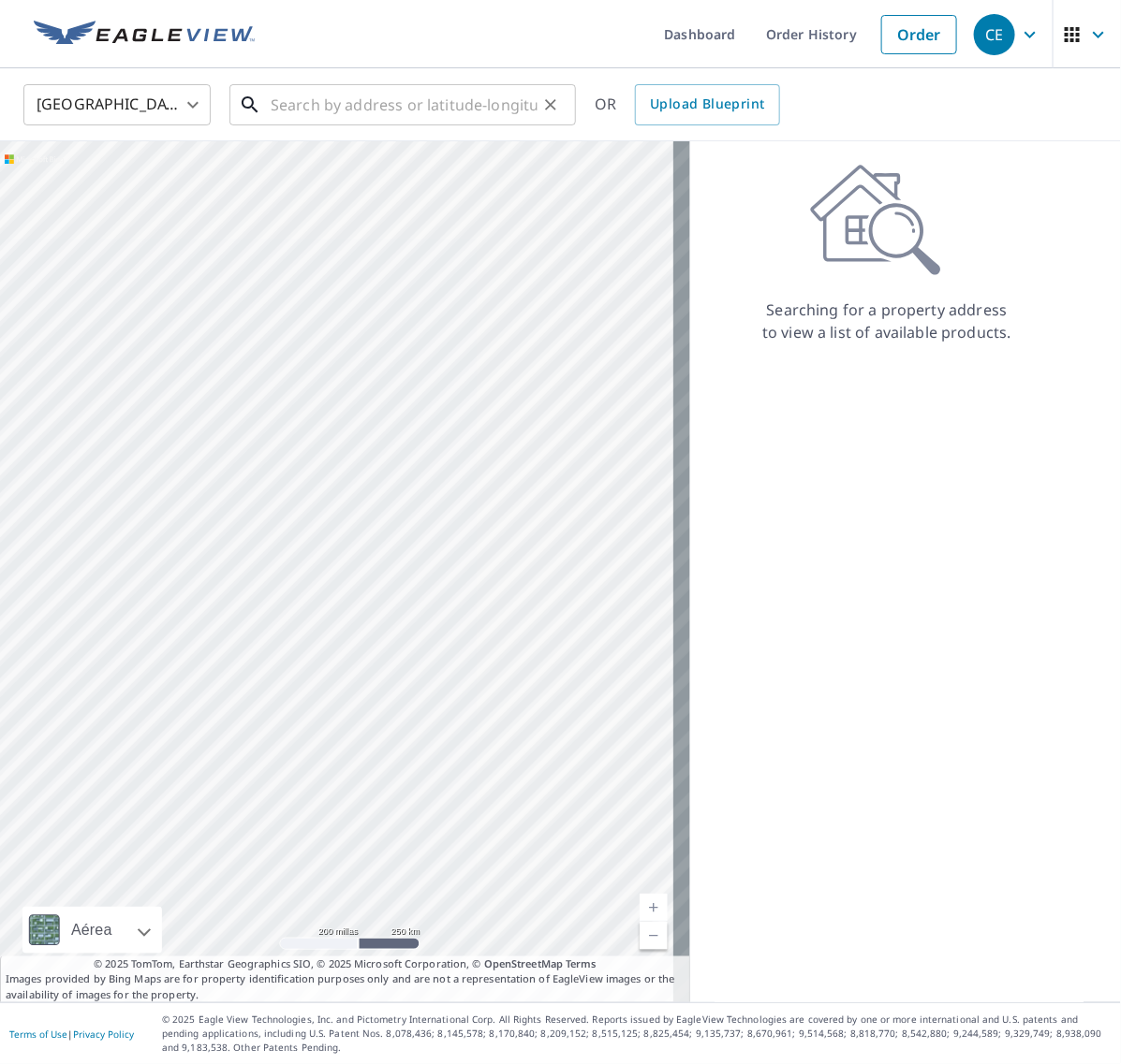
click at [330, 92] on input "text" at bounding box center [403, 105] width 267 height 53
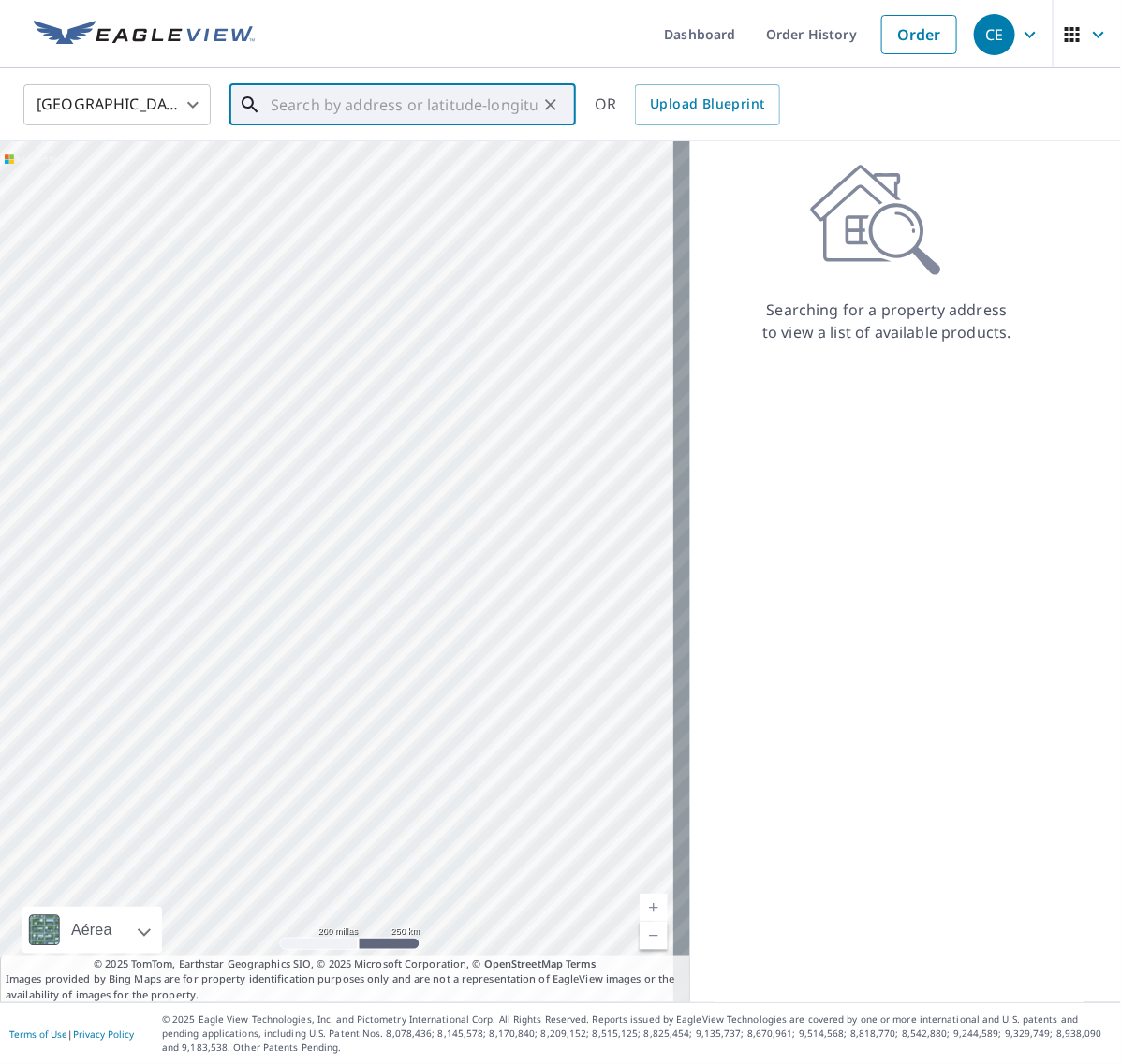
paste input "[DOMAIN_NAME][URL]"
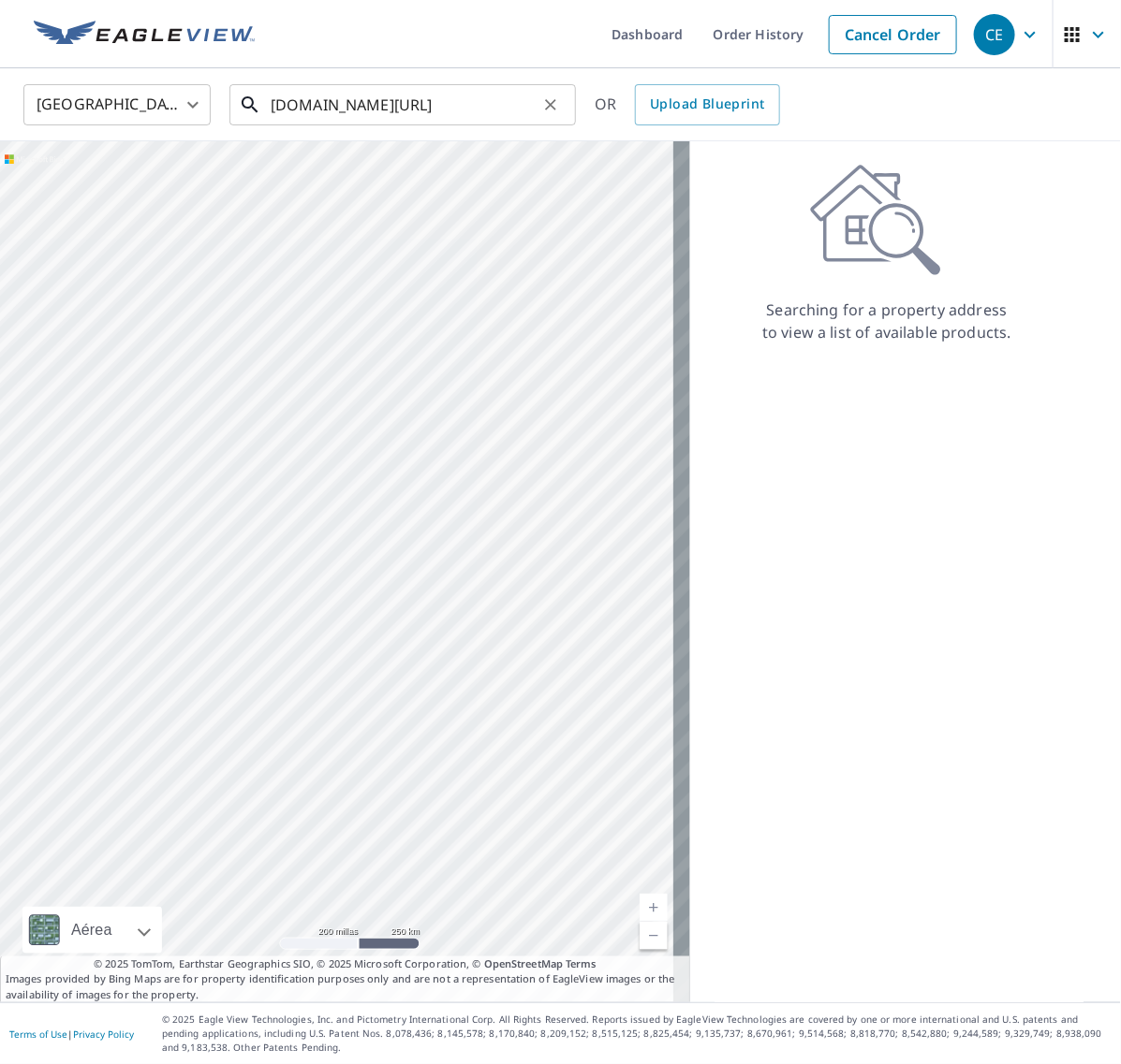
click at [325, 102] on input "[DOMAIN_NAME][URL]" at bounding box center [403, 105] width 267 height 53
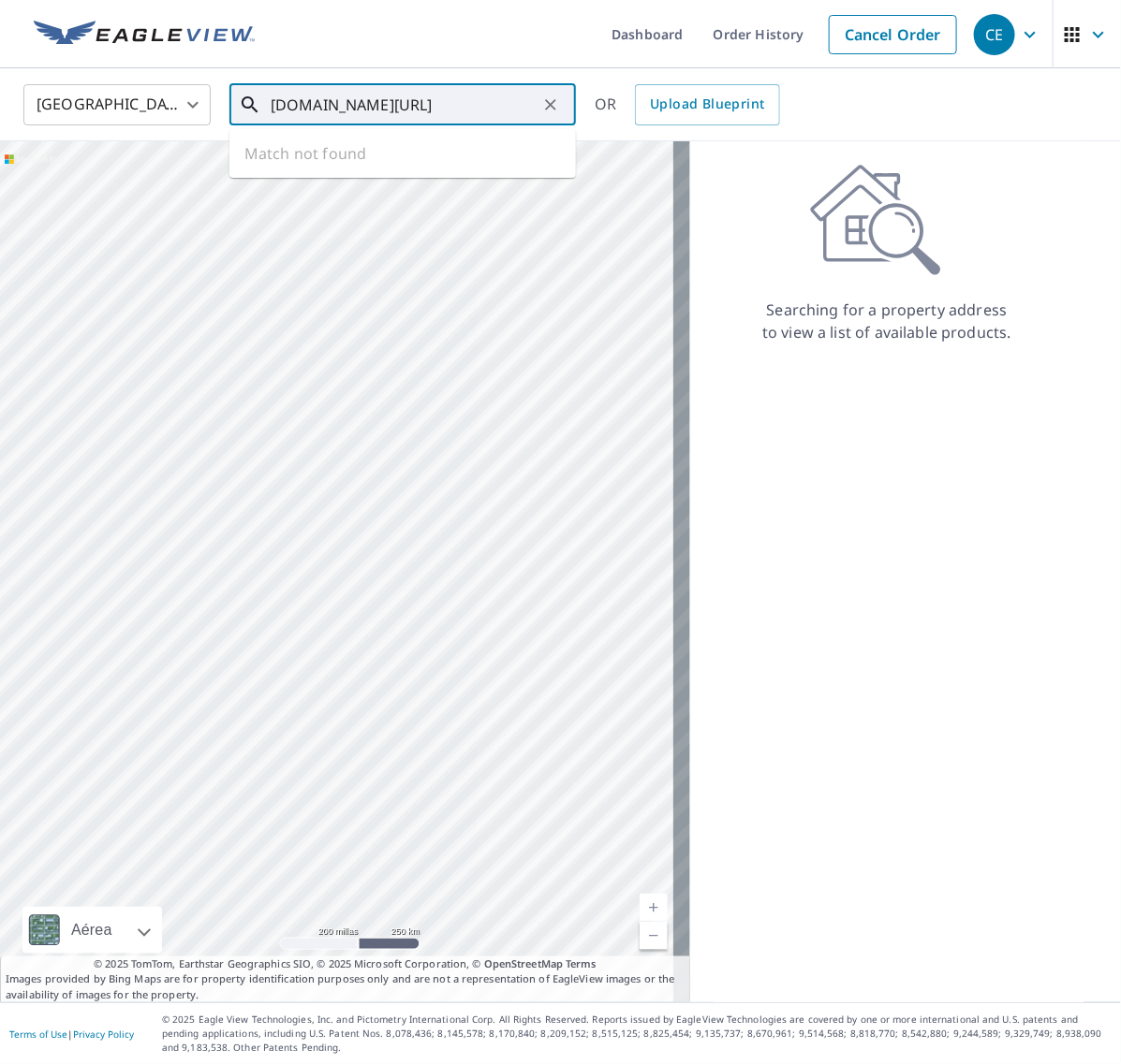
click at [325, 102] on input "[DOMAIN_NAME][URL]" at bounding box center [403, 105] width 267 height 53
paste input "[GEOGRAPHIC_DATA]"
click at [407, 185] on p "[GEOGRAPHIC_DATA]" at bounding box center [413, 179] width 294 height 19
type input "[STREET_ADDRESS]"
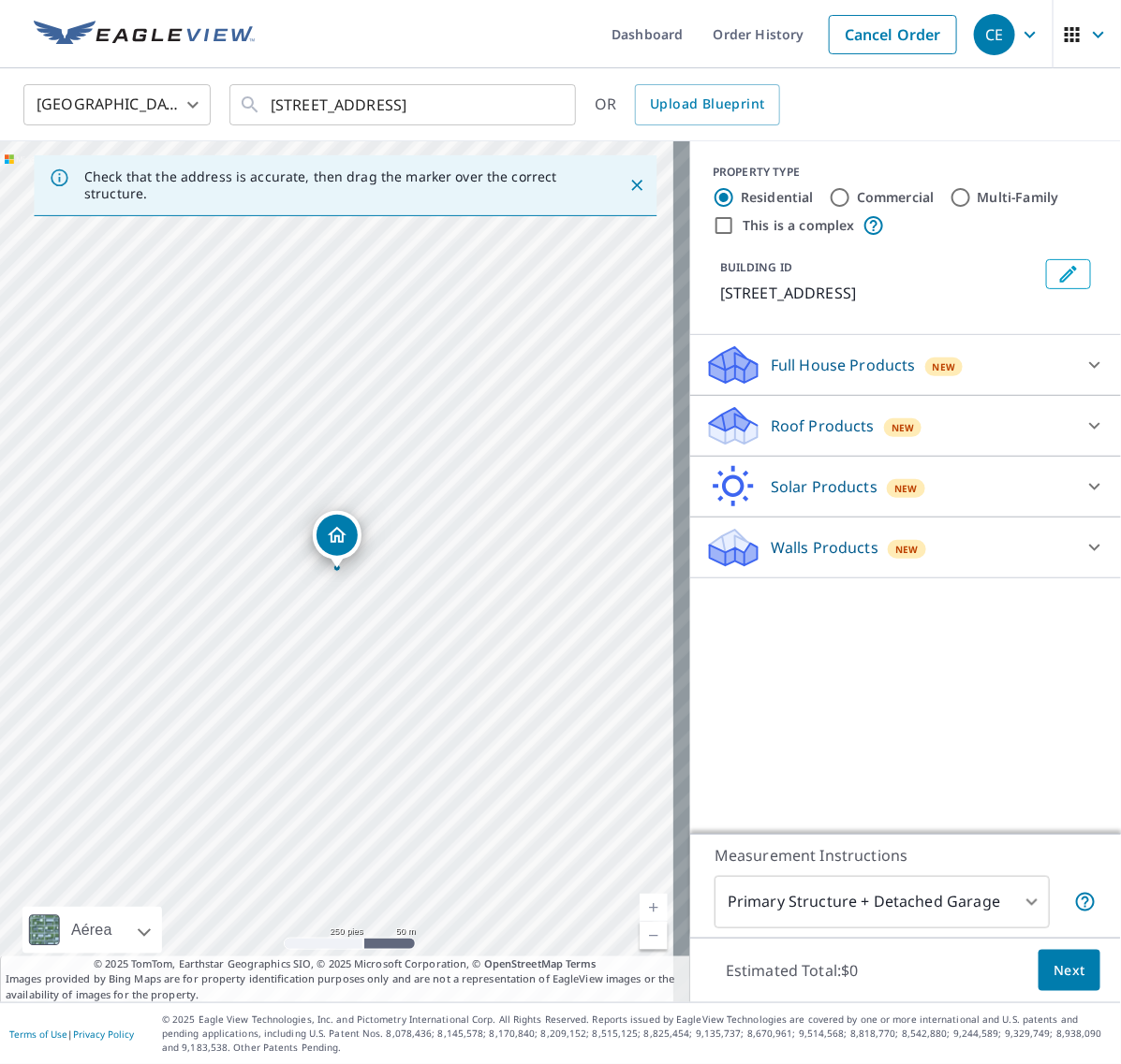
click at [1083, 437] on icon at bounding box center [1094, 426] width 22 height 22
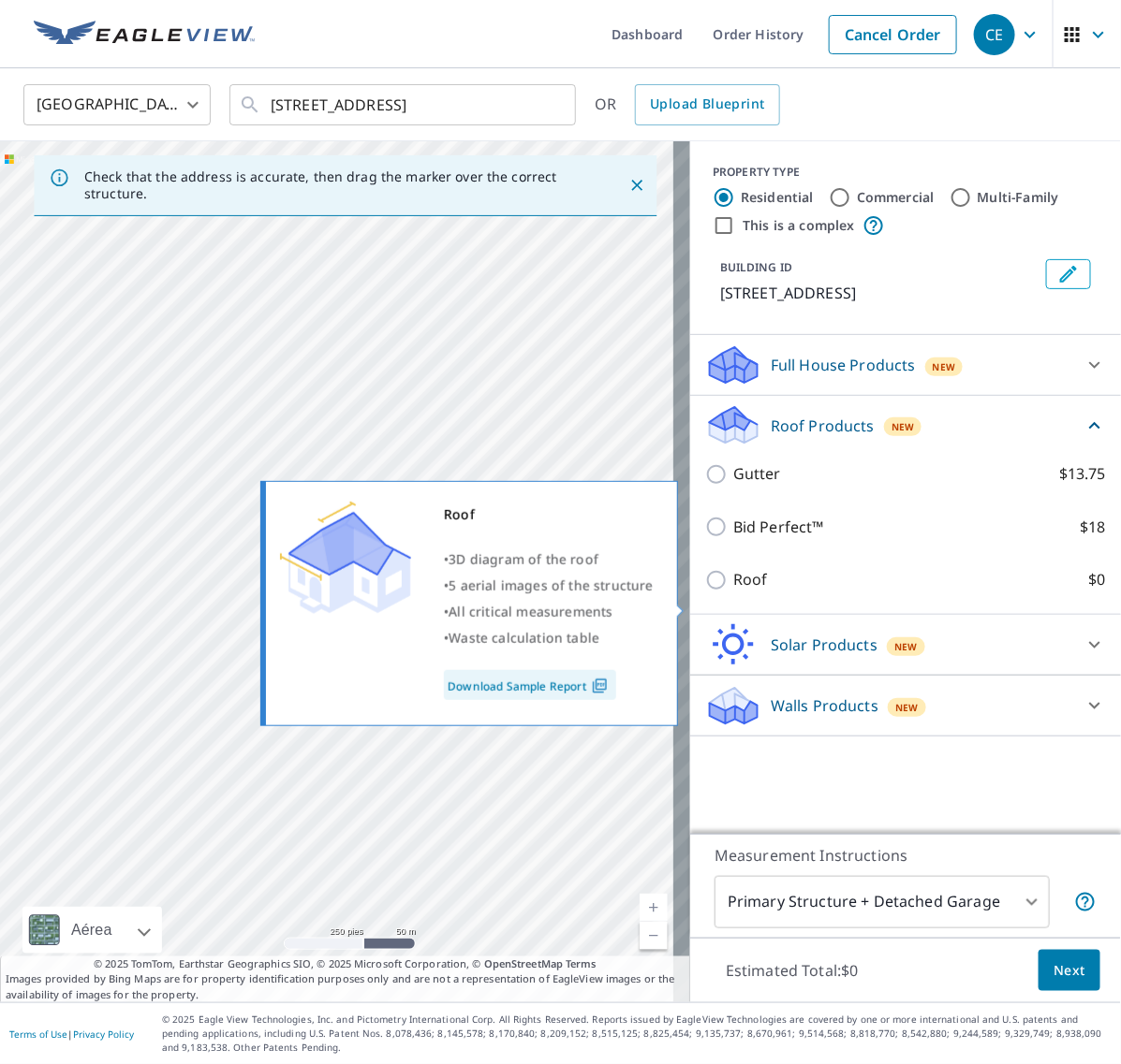
click at [705, 592] on input "Roof $0" at bounding box center [719, 580] width 28 height 22
checkbox input "true"
type input "3"
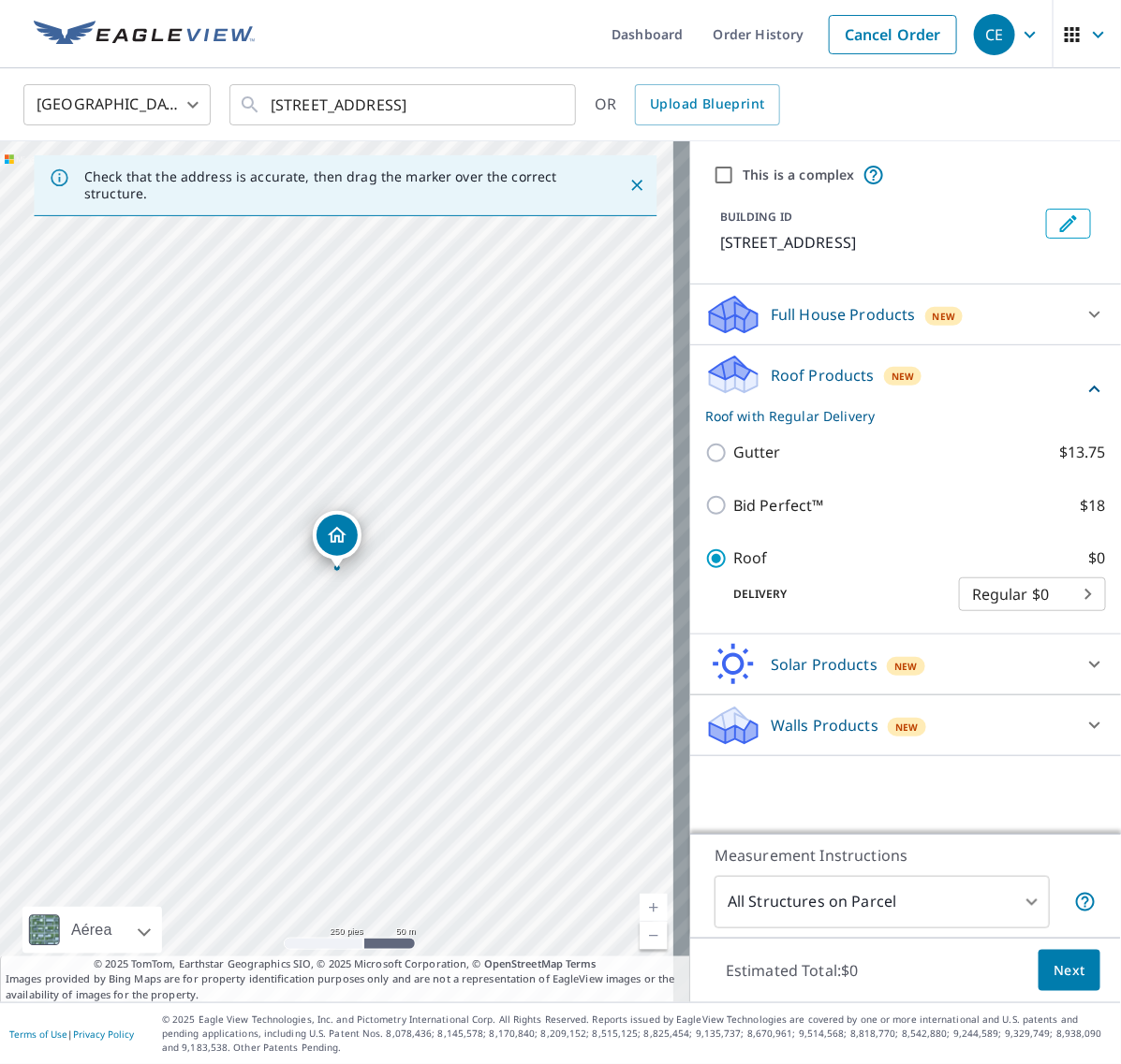
click at [1054, 963] on span "Next" at bounding box center [1069, 971] width 32 height 23
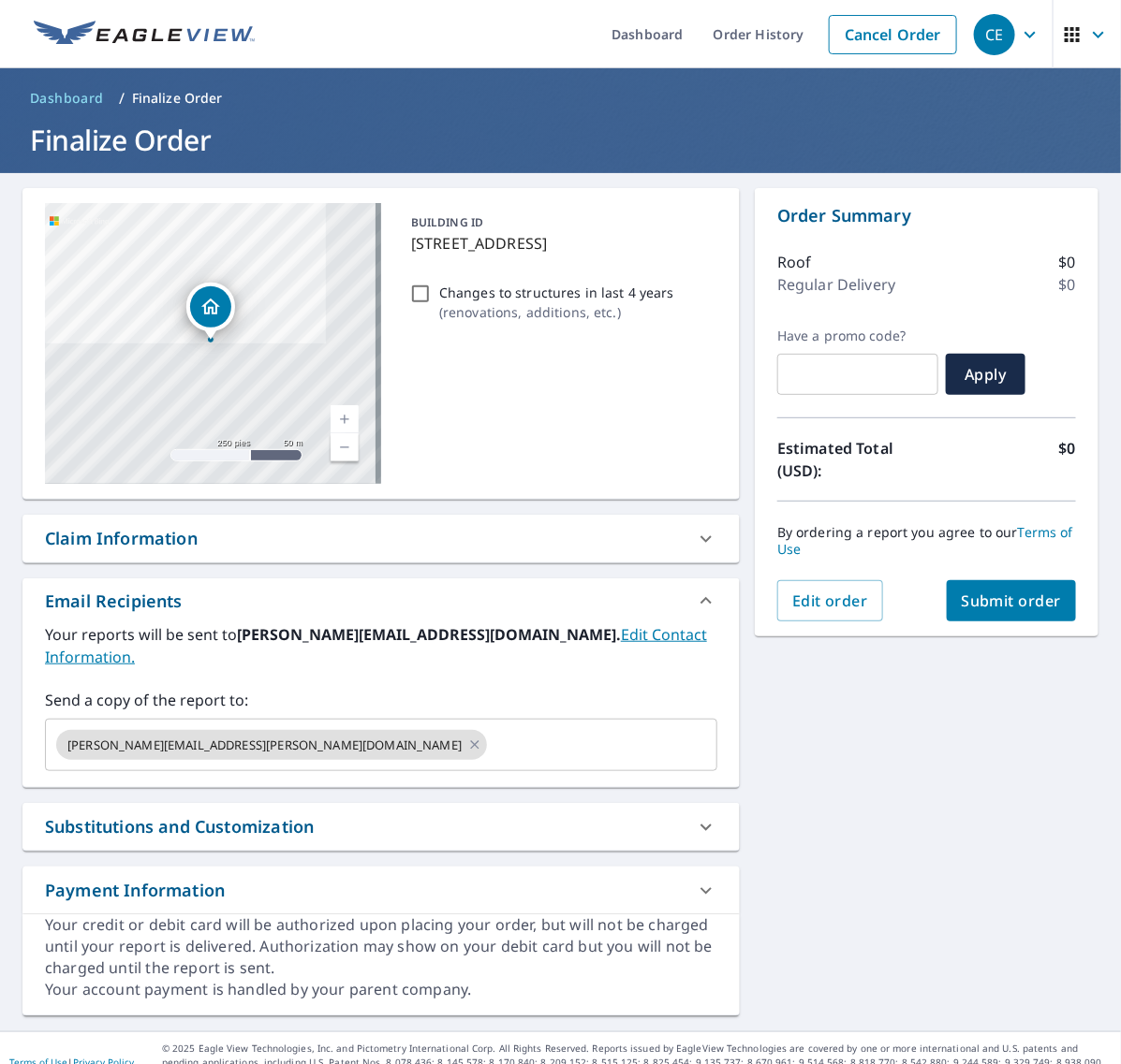
click at [1011, 591] on span "Submit order" at bounding box center [1012, 600] width 101 height 20
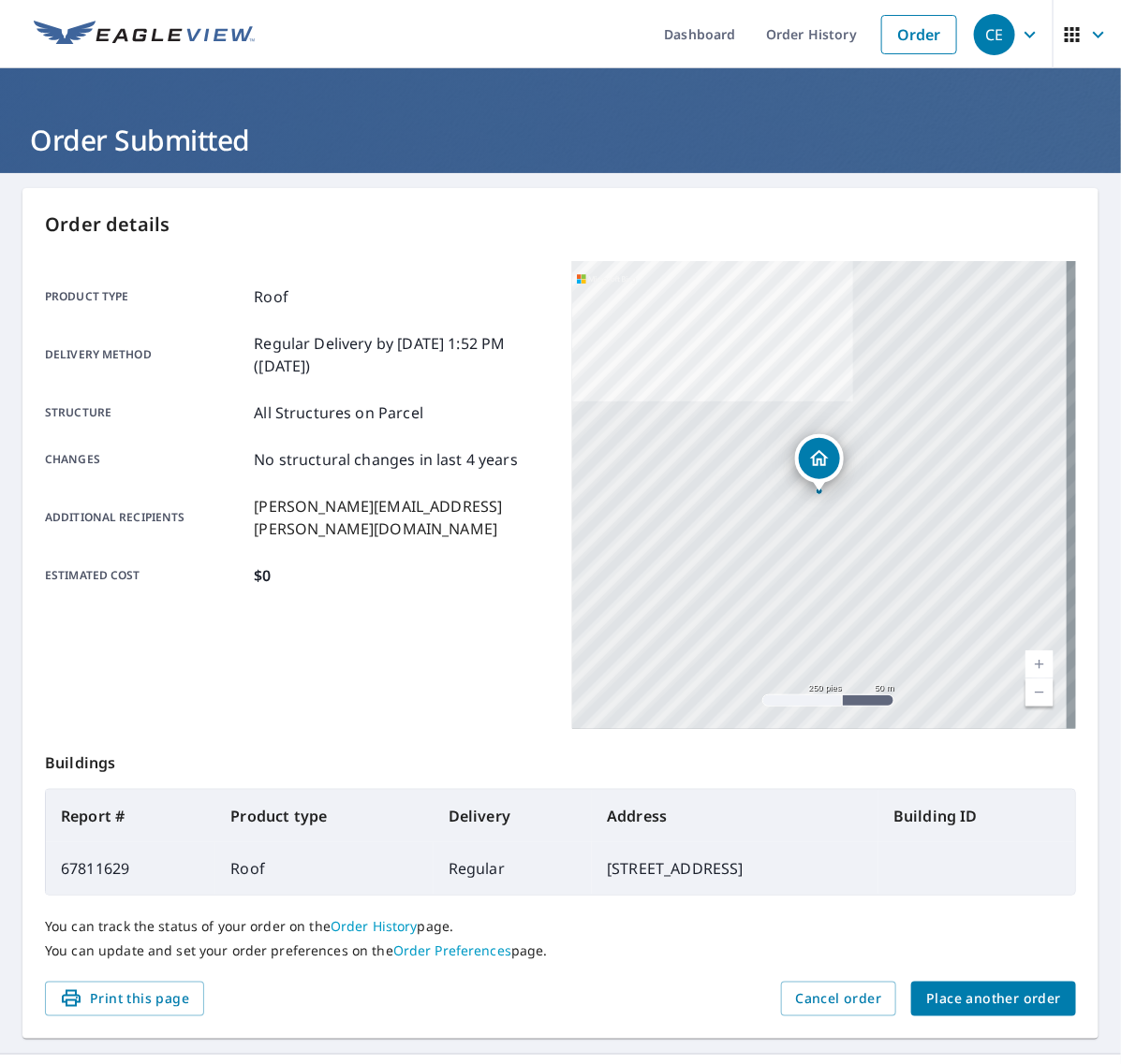
click at [998, 990] on span "Place another order" at bounding box center [993, 999] width 135 height 23
